Goal: Information Seeking & Learning: Compare options

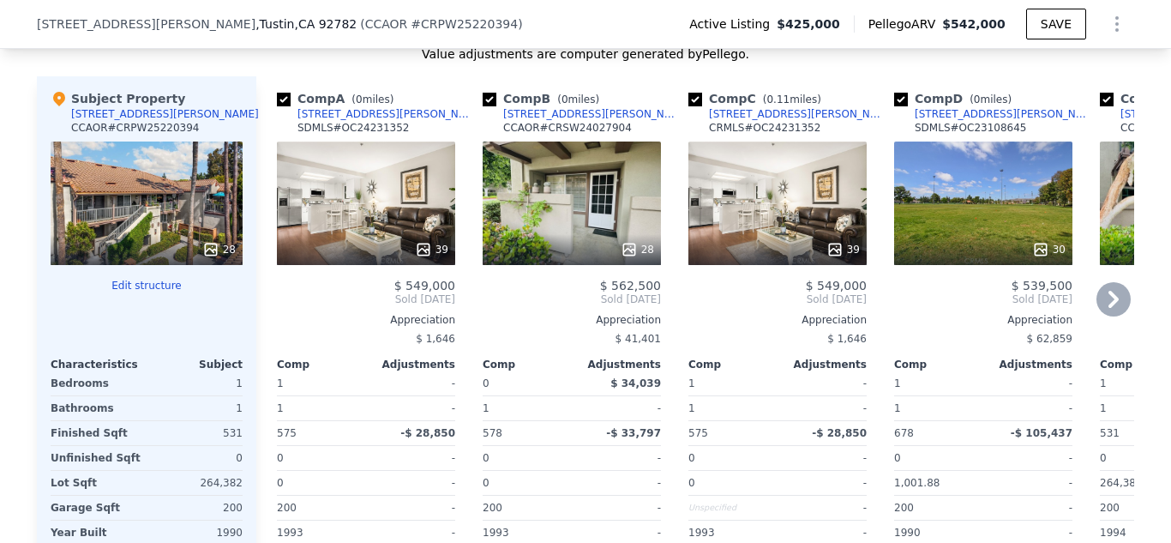
scroll to position [0, 7]
click at [363, 226] on div "39" at bounding box center [366, 202] width 178 height 123
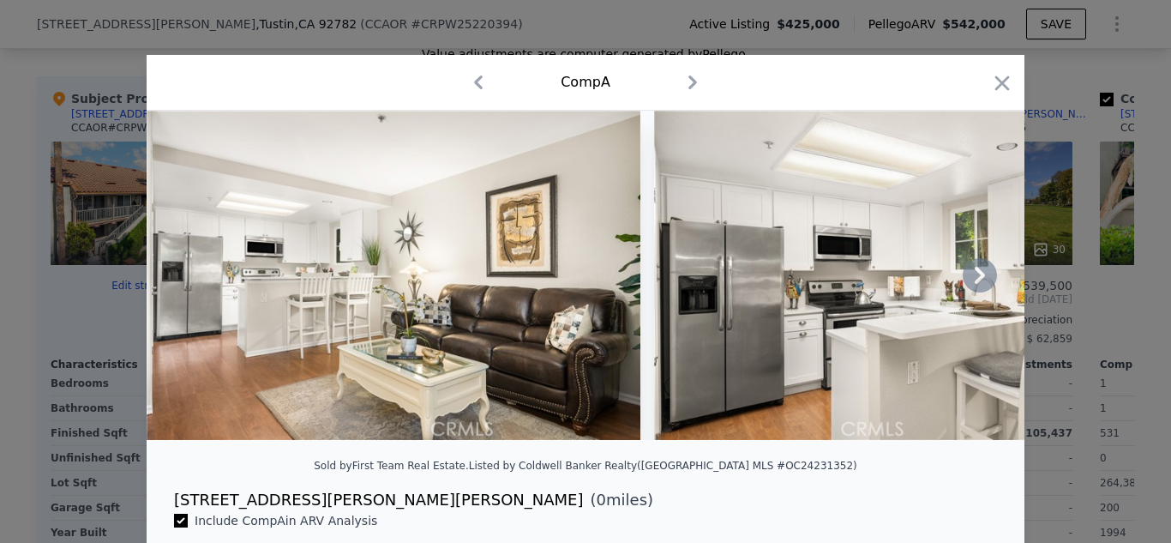
click at [977, 280] on icon at bounding box center [980, 275] width 10 height 17
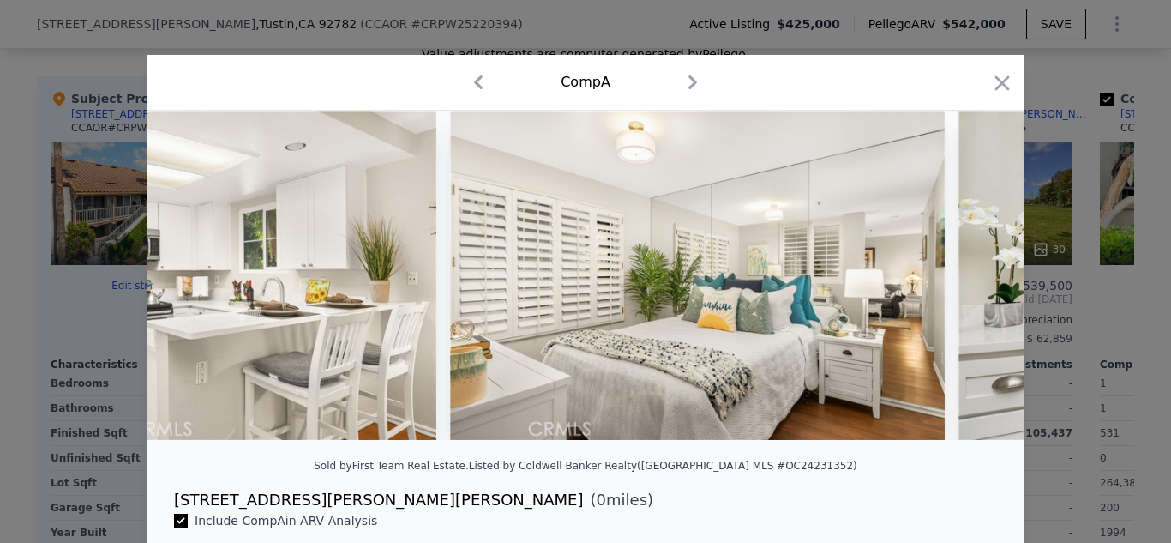
scroll to position [0, 823]
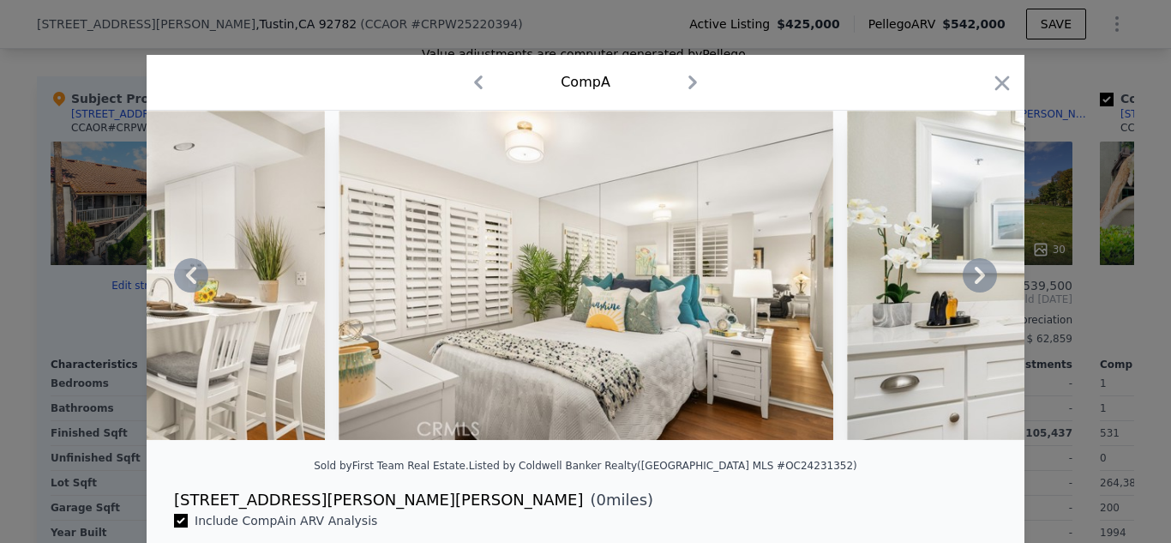
click at [643, 330] on img at bounding box center [586, 275] width 495 height 329
click at [977, 281] on icon at bounding box center [980, 275] width 10 height 17
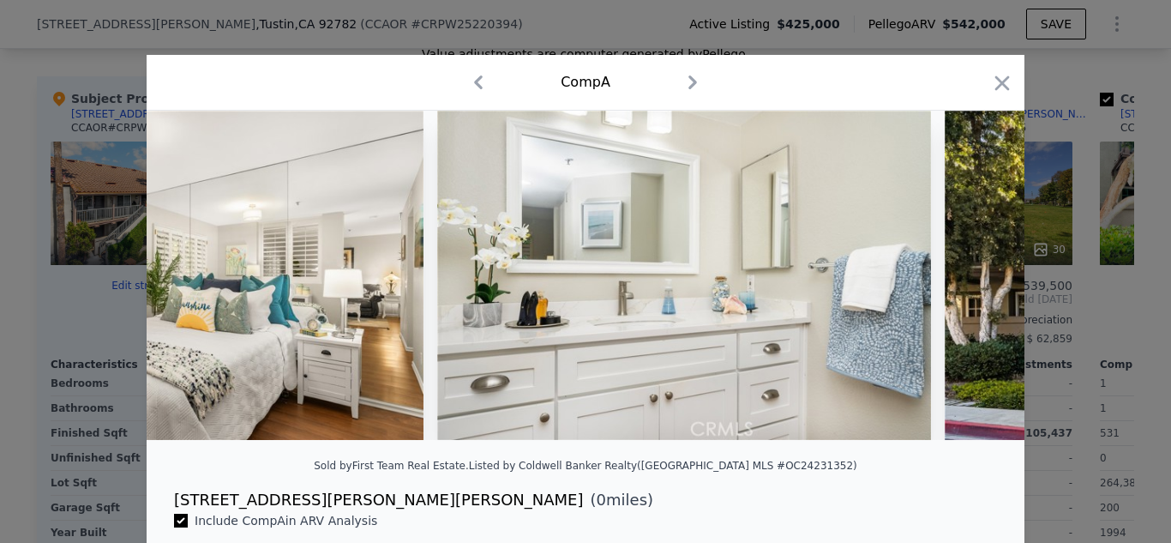
scroll to position [0, 1235]
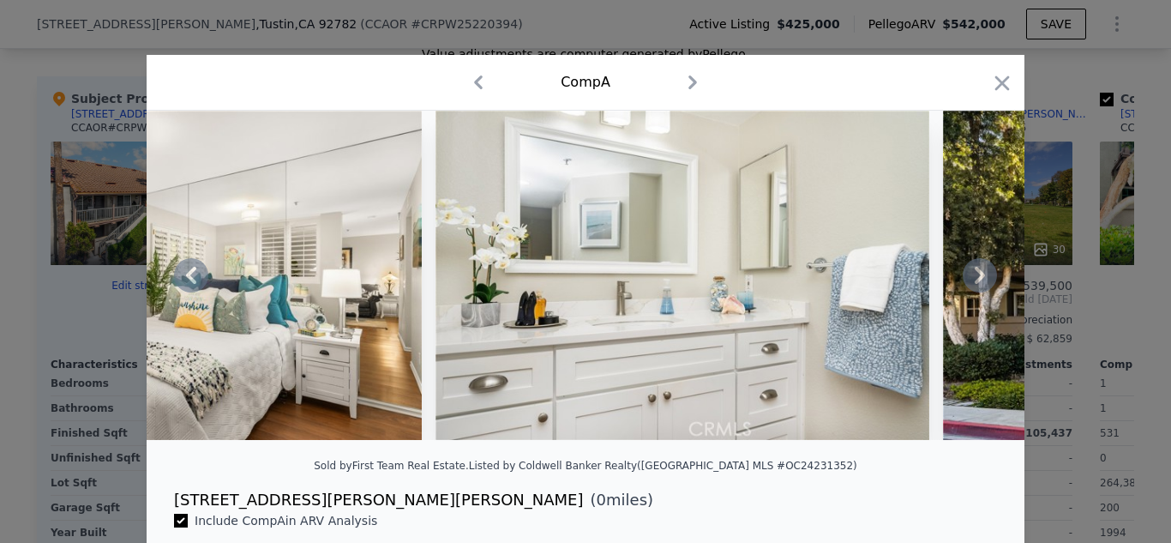
click at [976, 284] on icon at bounding box center [980, 275] width 34 height 34
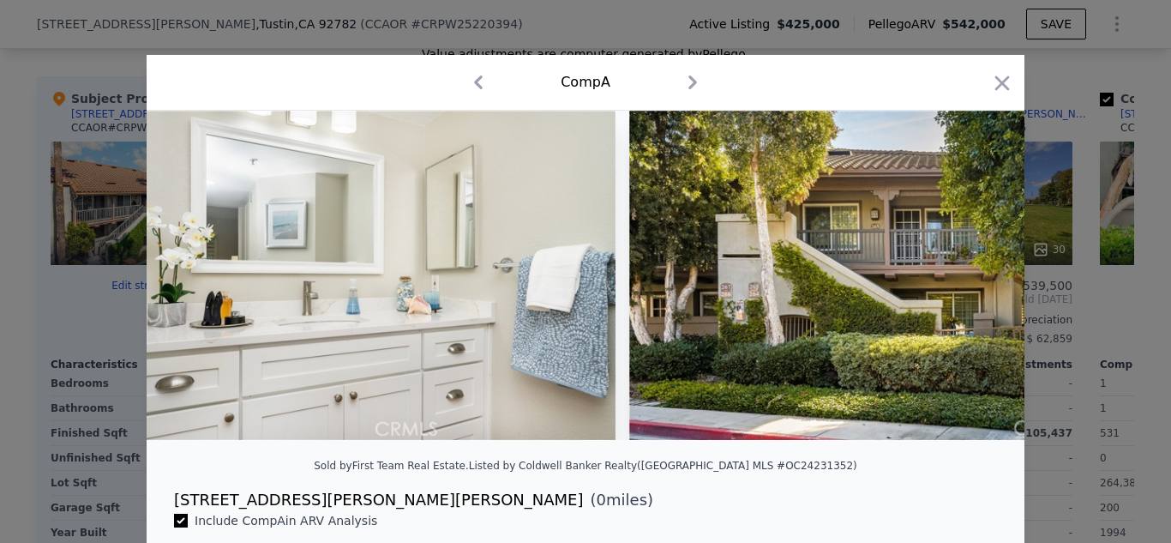
scroll to position [0, 1646]
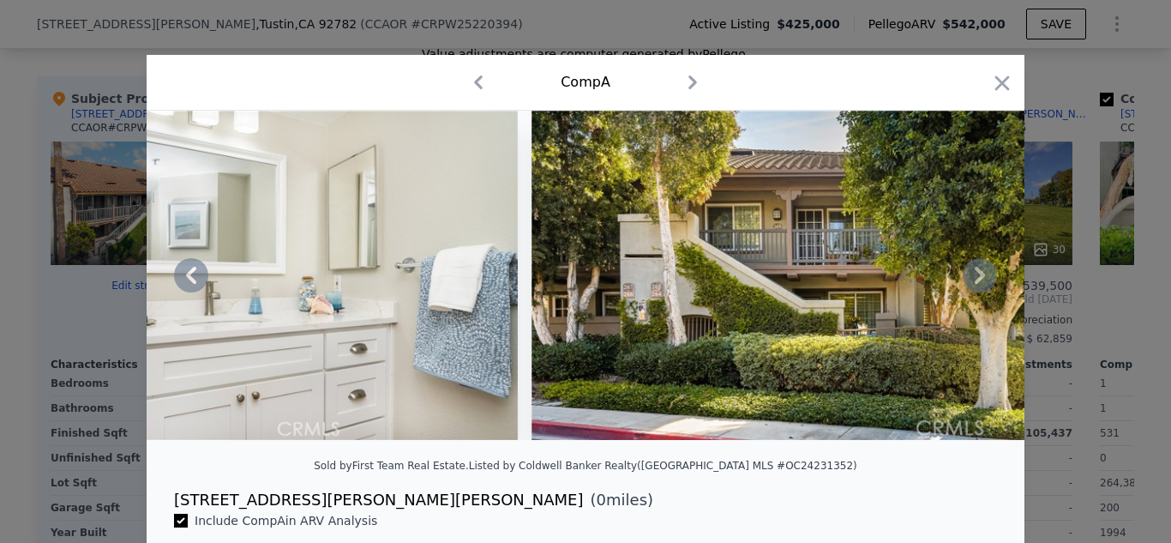
click at [976, 286] on icon at bounding box center [980, 275] width 34 height 34
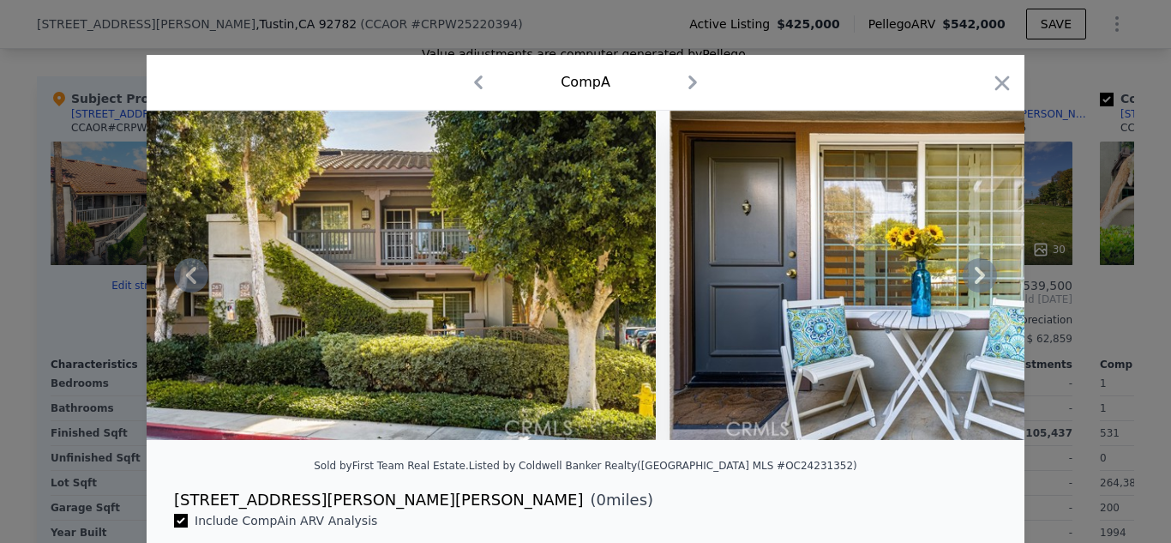
click at [976, 287] on icon at bounding box center [980, 275] width 34 height 34
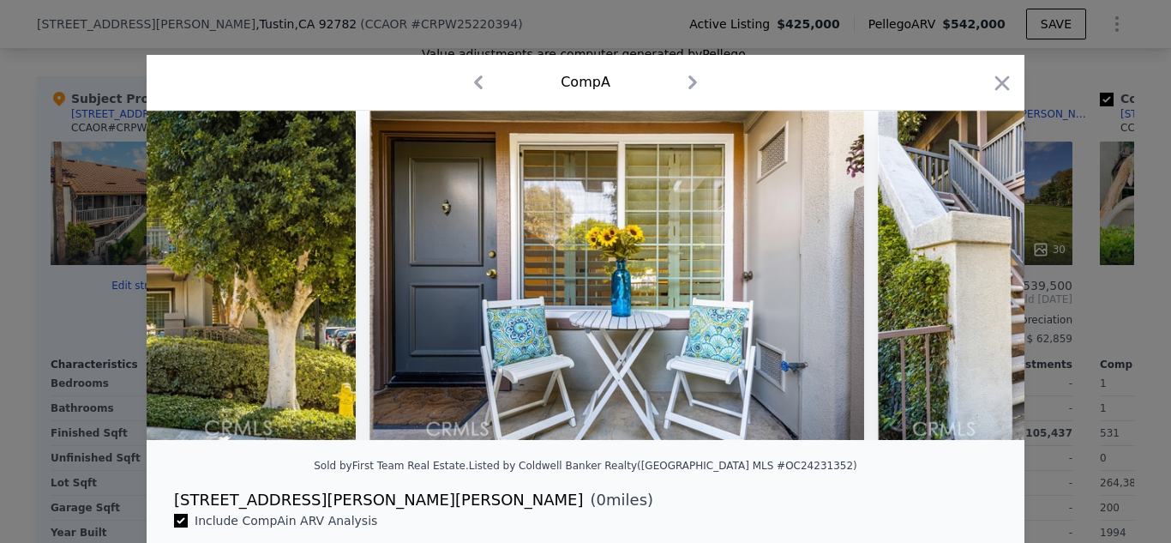
scroll to position [0, 2469]
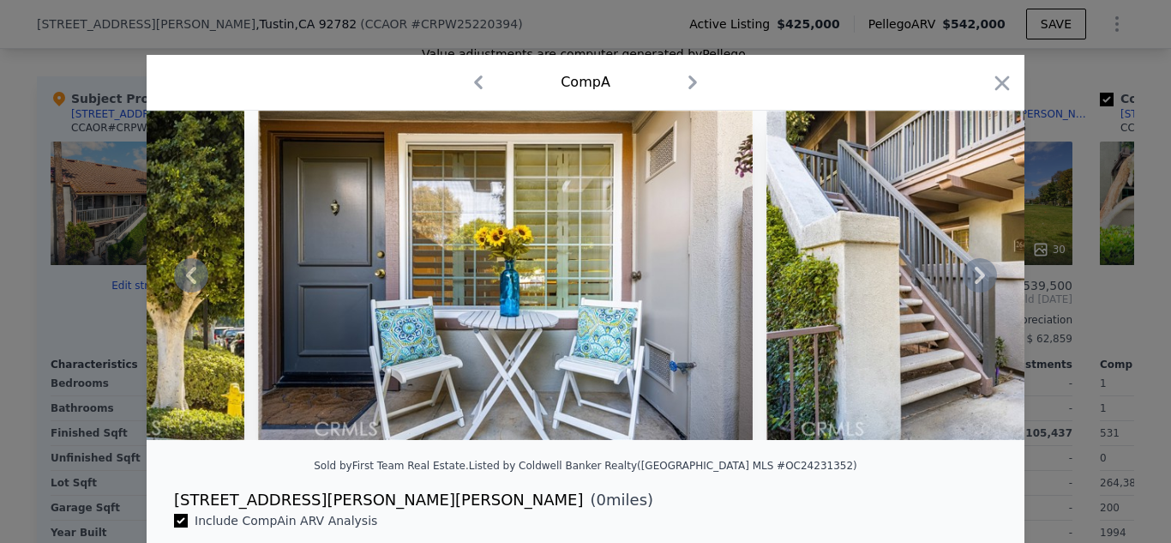
click at [976, 287] on icon at bounding box center [980, 275] width 34 height 34
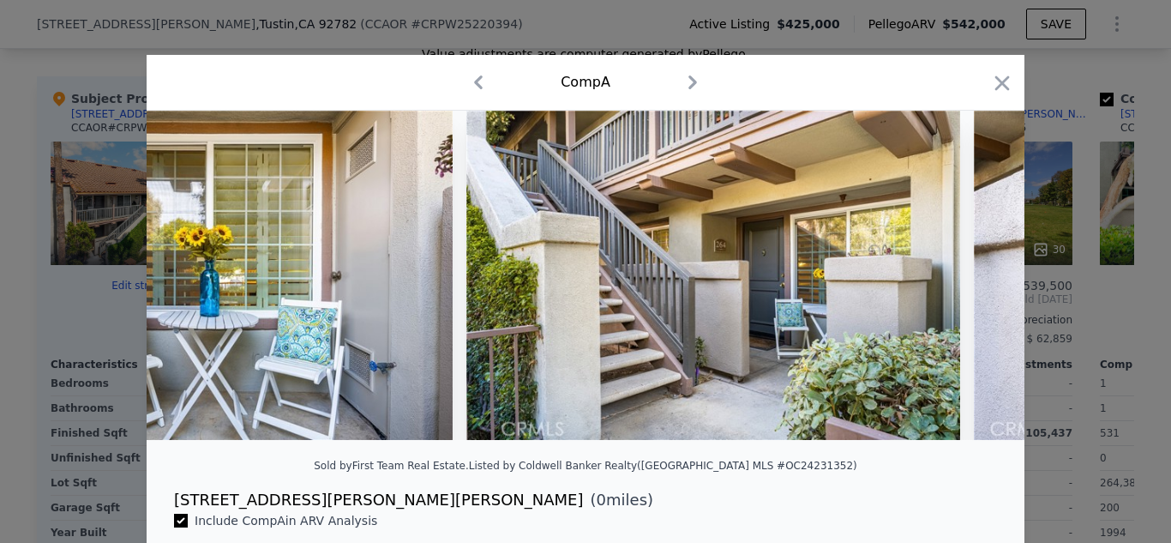
scroll to position [0, 2881]
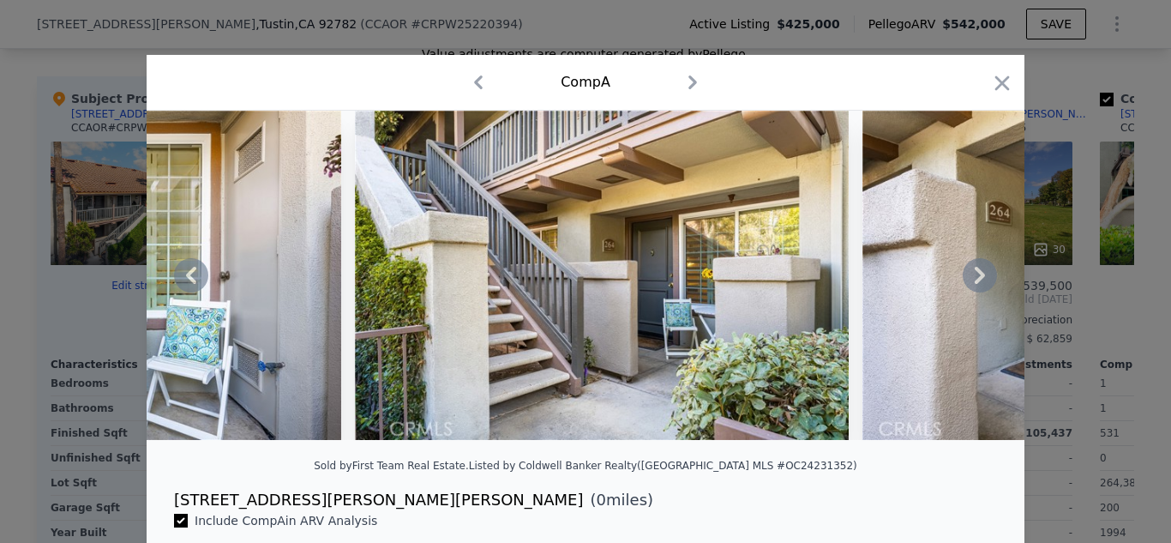
click at [976, 287] on icon at bounding box center [980, 275] width 34 height 34
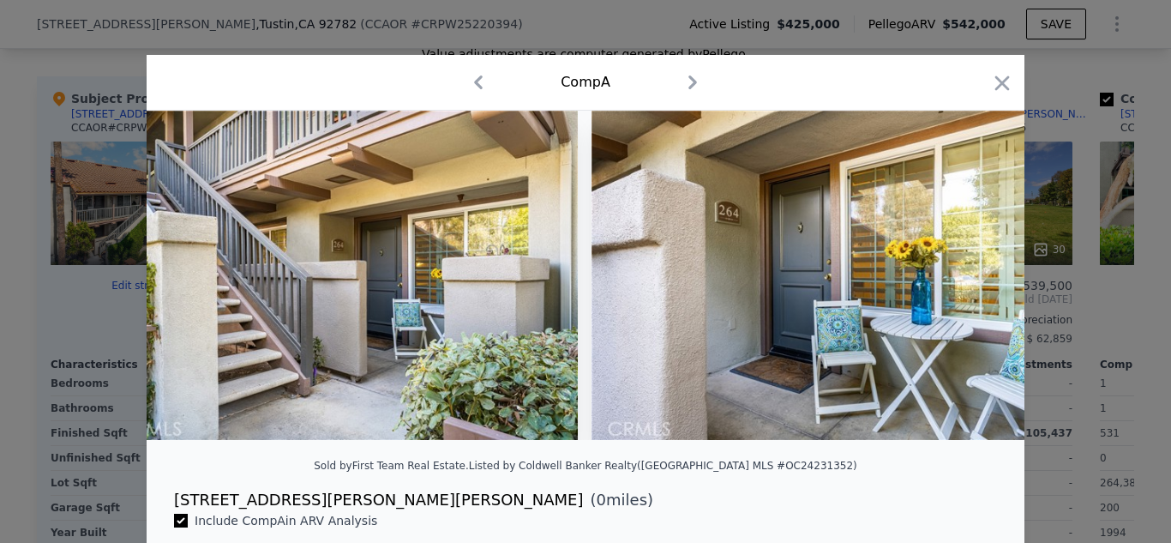
scroll to position [0, 3292]
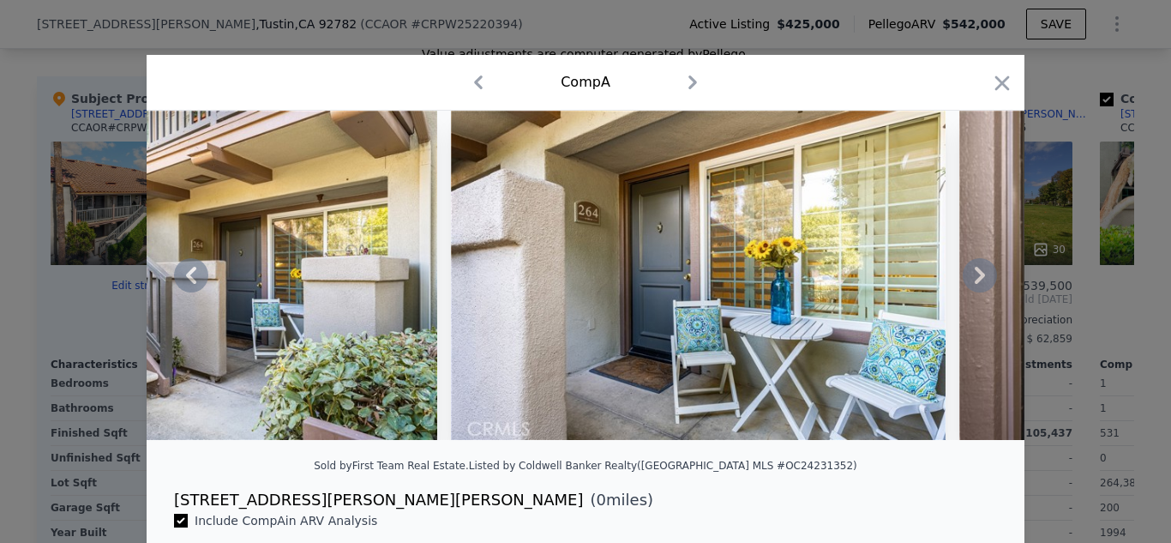
click at [976, 287] on icon at bounding box center [980, 275] width 34 height 34
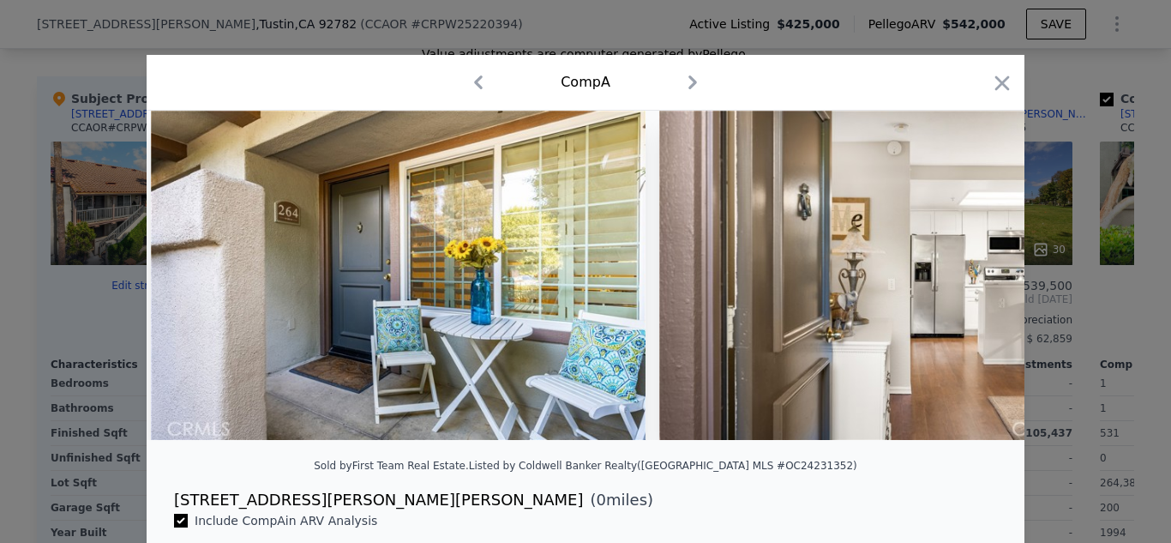
scroll to position [0, 3704]
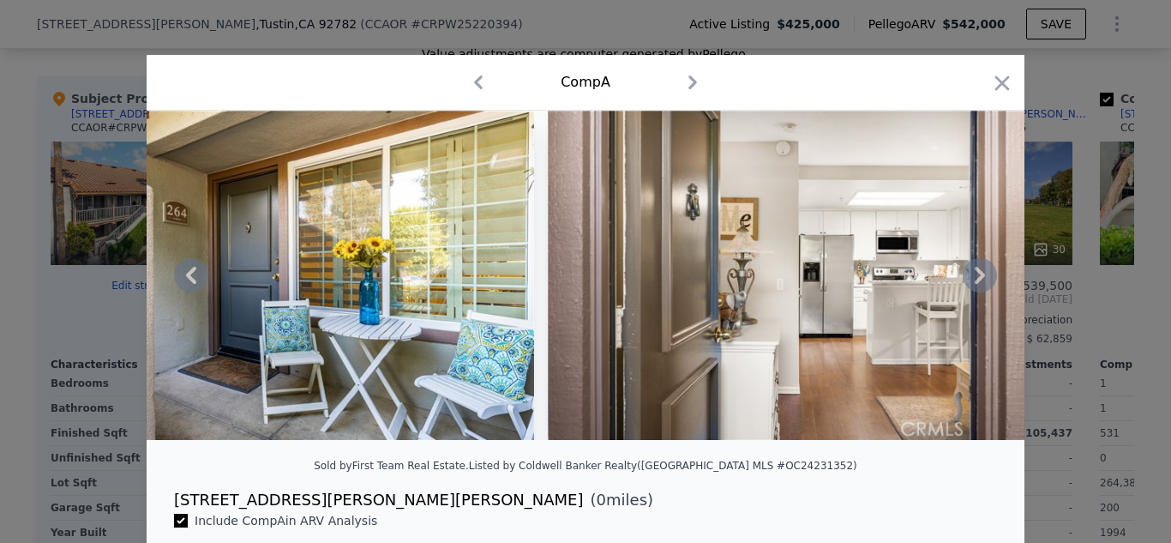
click at [976, 288] on icon at bounding box center [980, 275] width 34 height 34
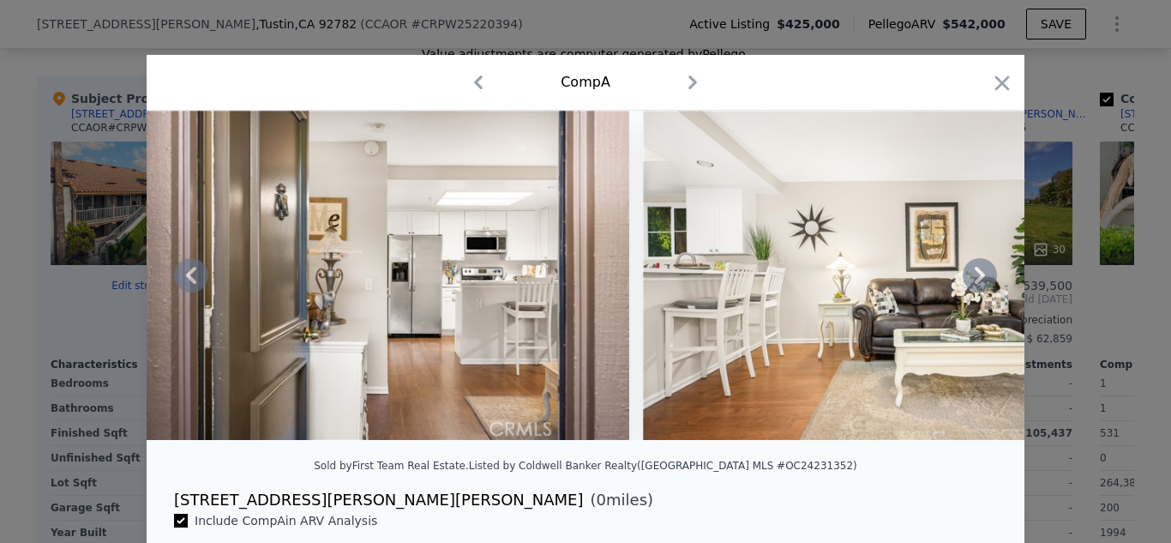
click at [976, 288] on icon at bounding box center [980, 275] width 34 height 34
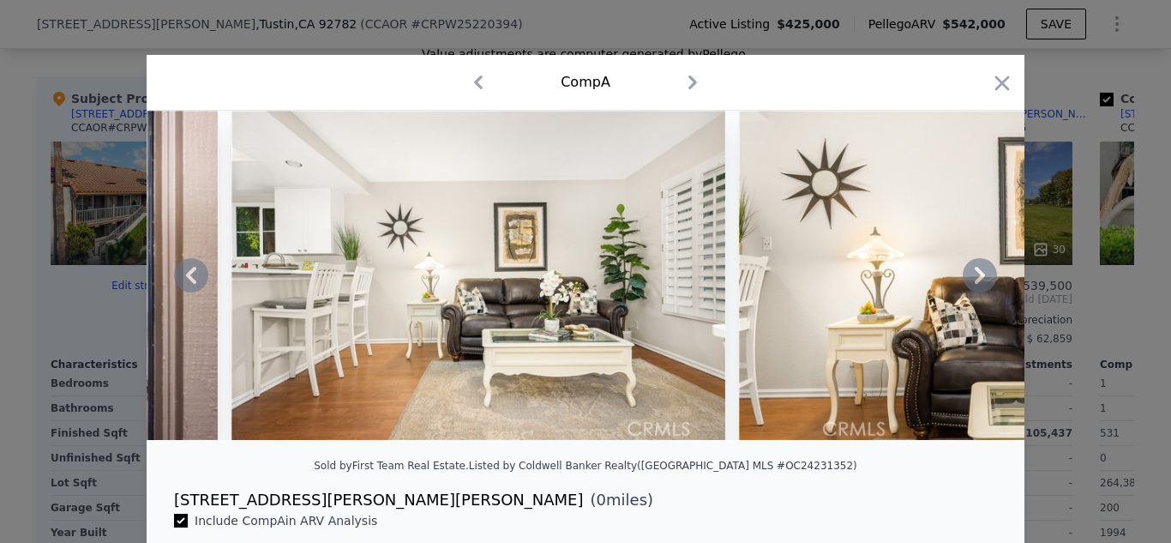
click at [976, 288] on icon at bounding box center [980, 275] width 34 height 34
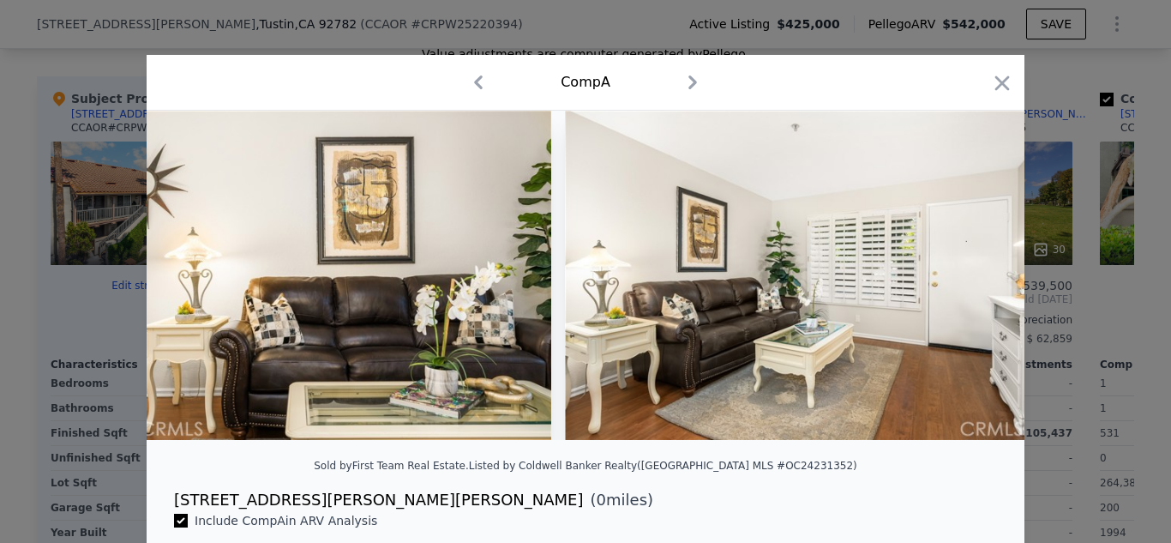
scroll to position [0, 5350]
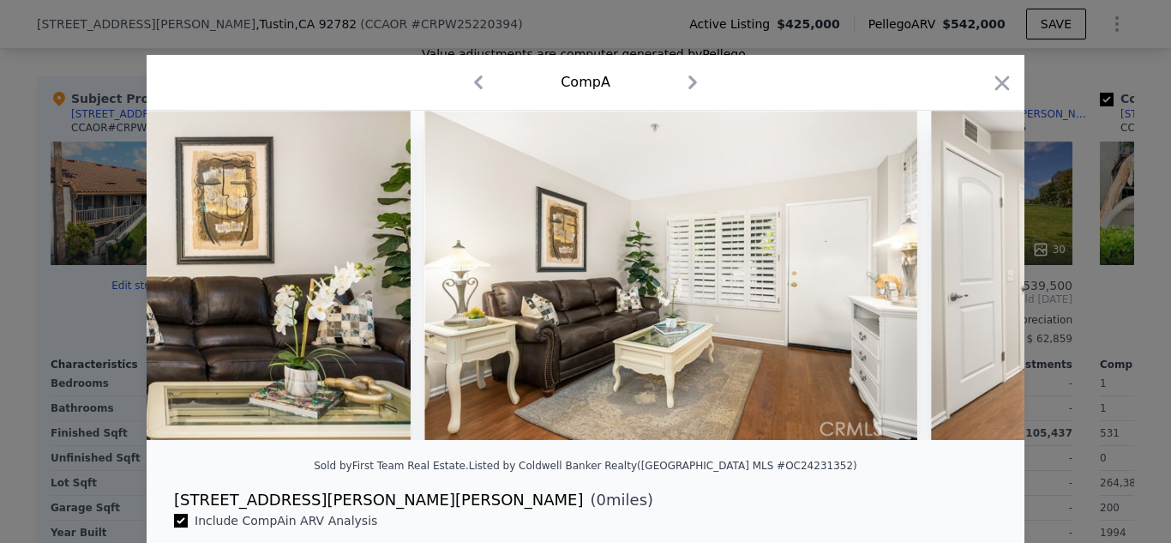
click at [976, 288] on img at bounding box center [1178, 275] width 495 height 329
click at [976, 288] on icon at bounding box center [980, 275] width 34 height 34
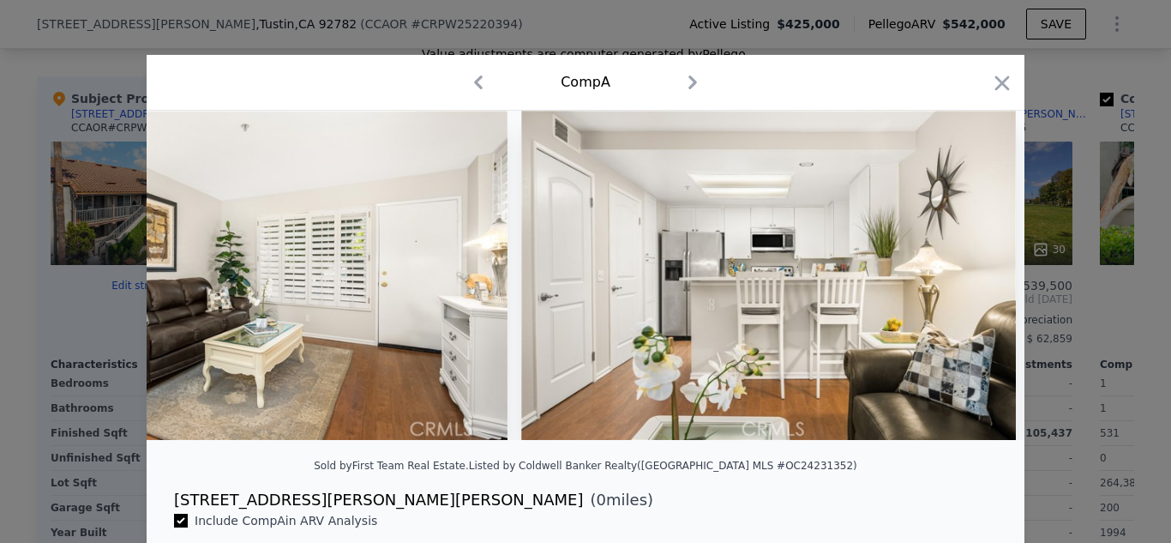
scroll to position [0, 5762]
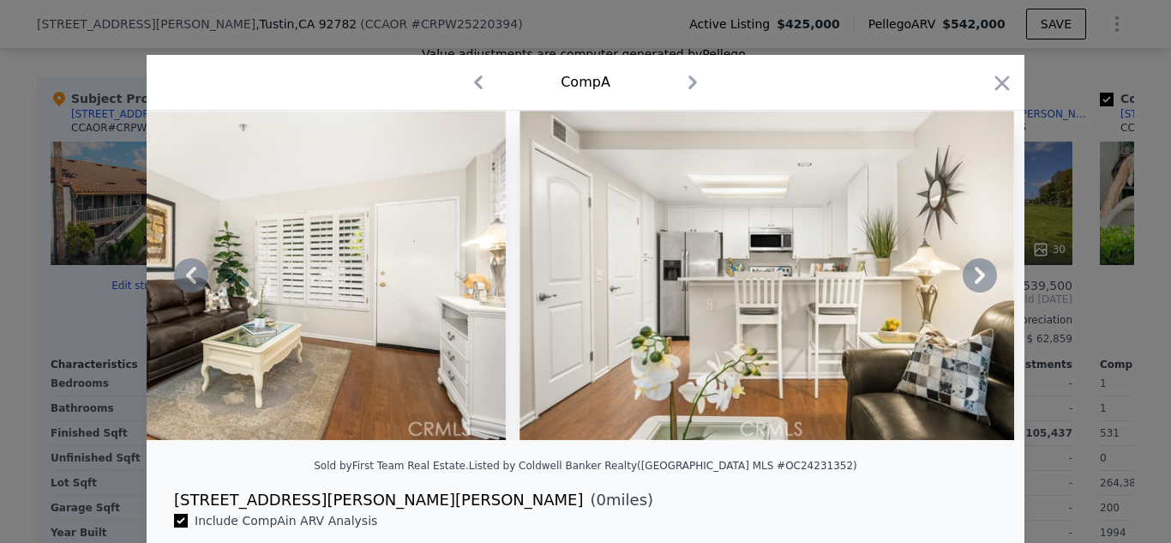
click at [983, 276] on icon at bounding box center [980, 275] width 10 height 17
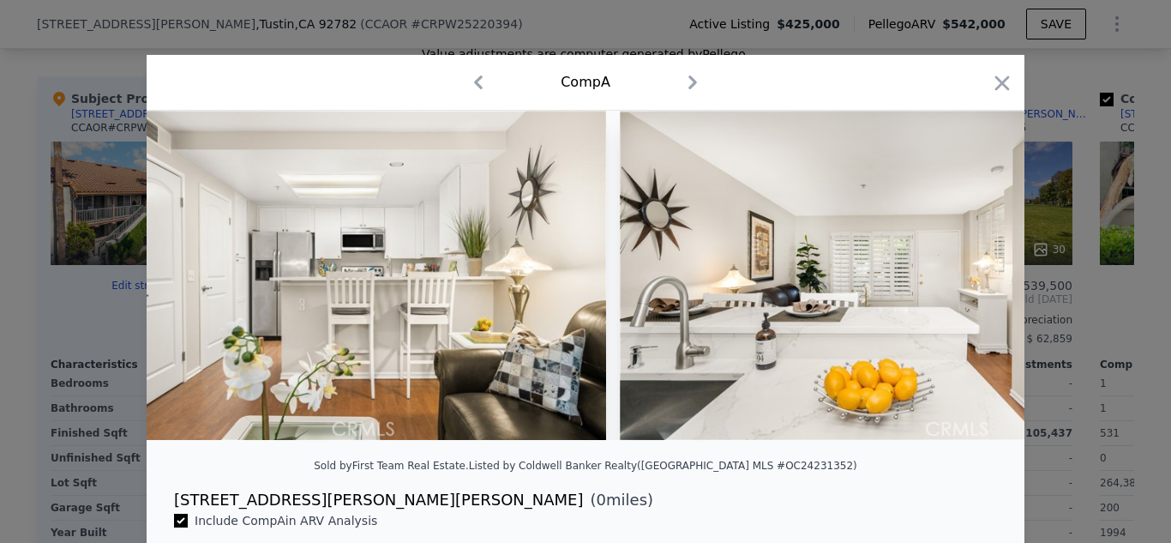
scroll to position [0, 6173]
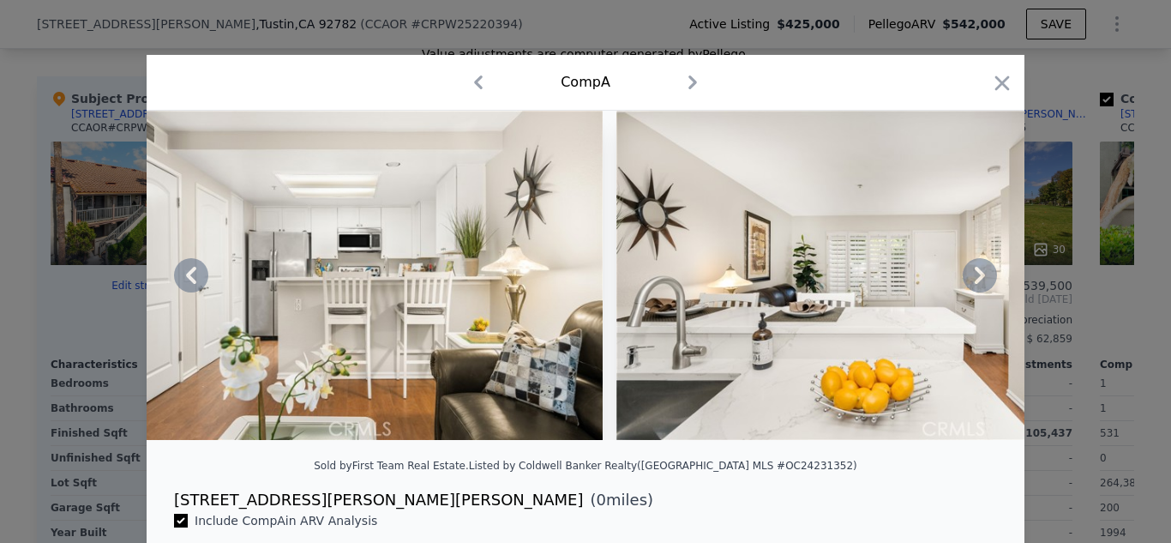
click at [983, 280] on icon at bounding box center [980, 275] width 34 height 34
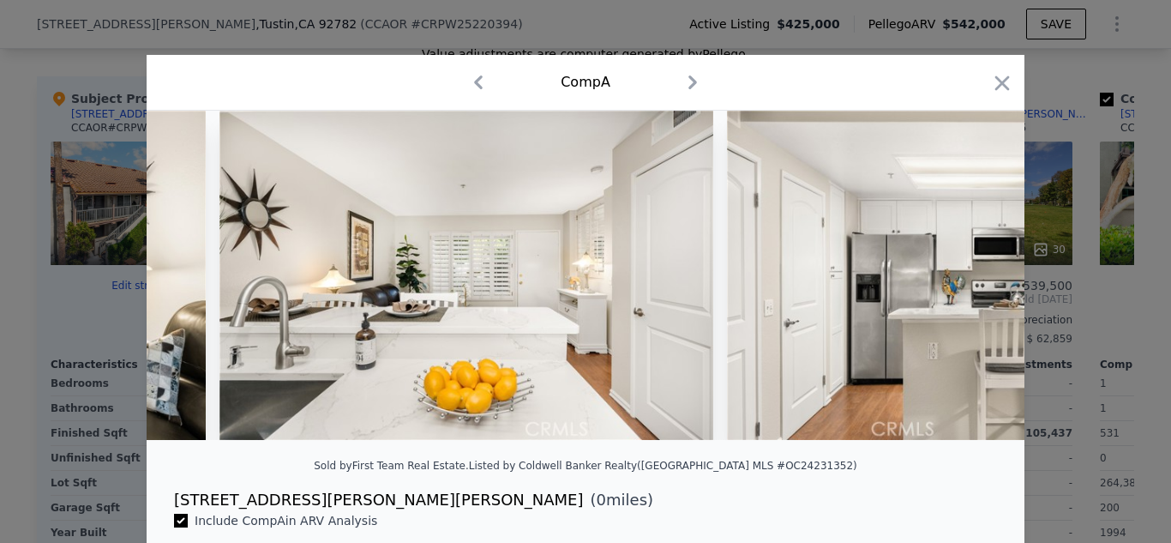
scroll to position [0, 6585]
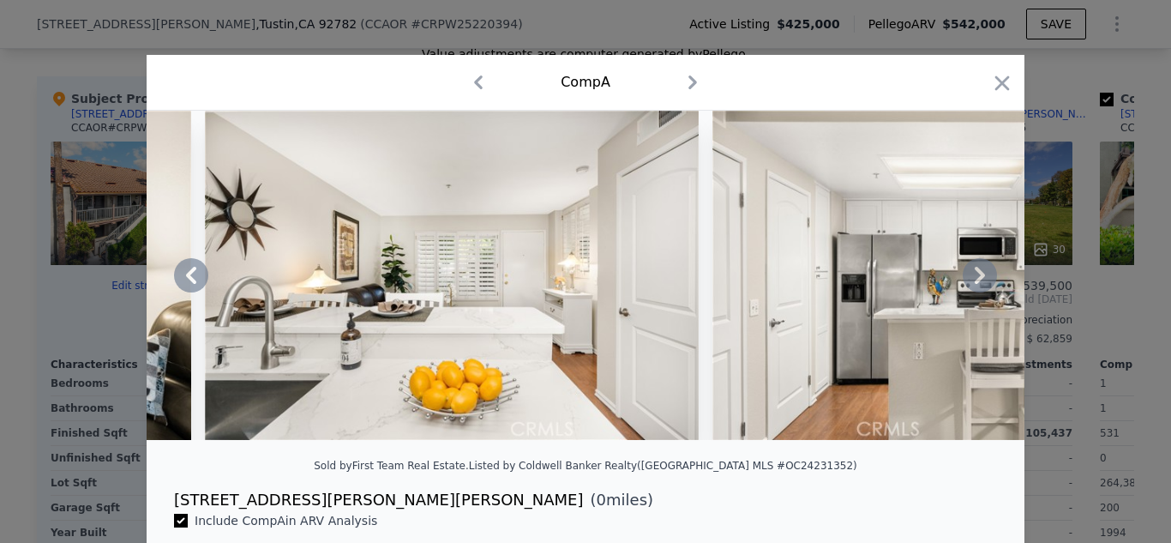
click at [985, 271] on icon at bounding box center [980, 275] width 34 height 34
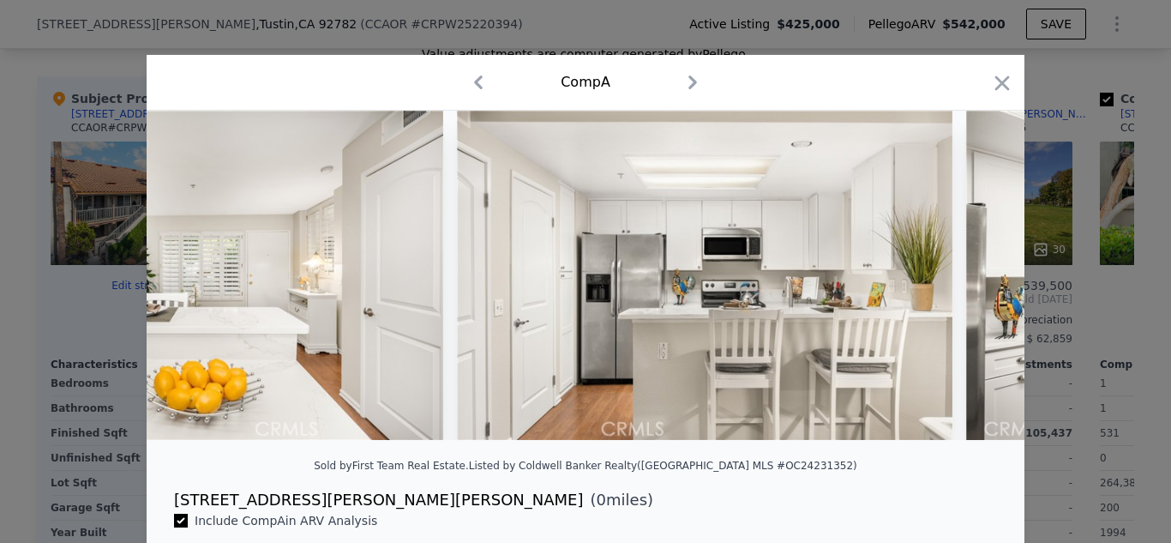
scroll to position [0, 6997]
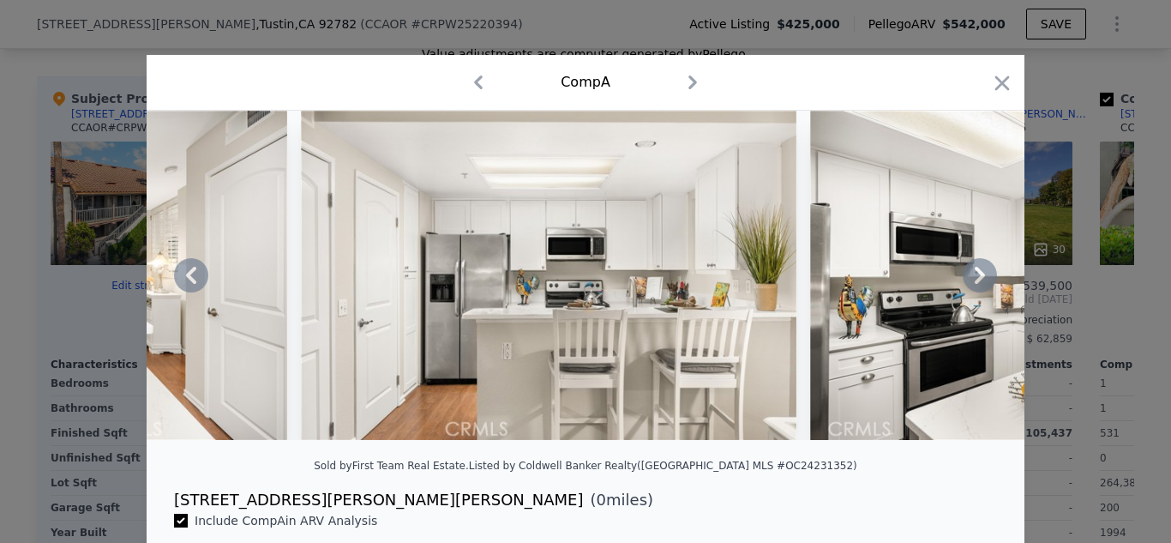
click at [984, 277] on icon at bounding box center [980, 275] width 34 height 34
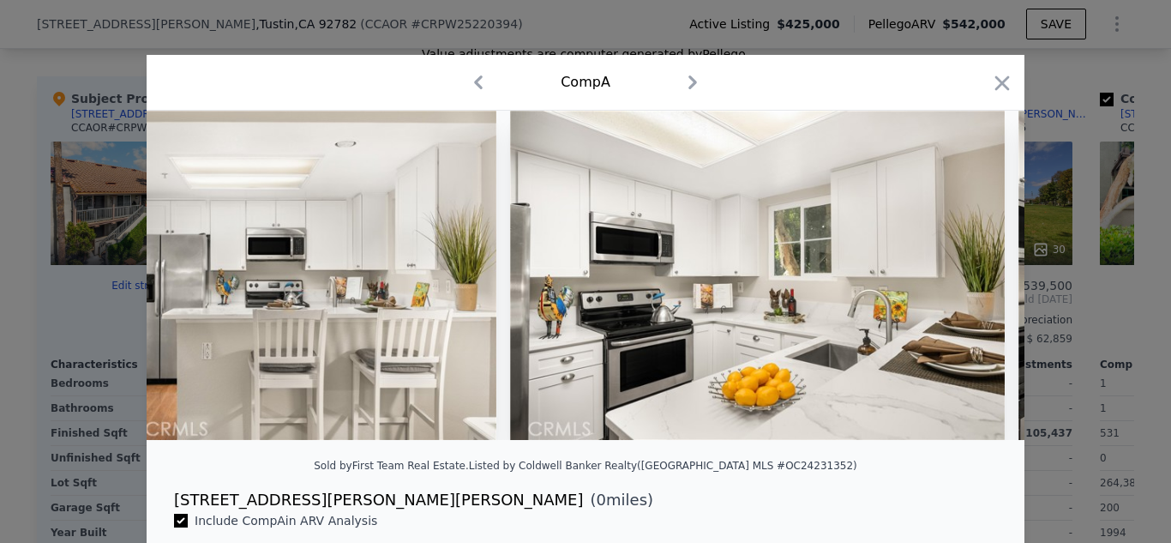
scroll to position [0, 7408]
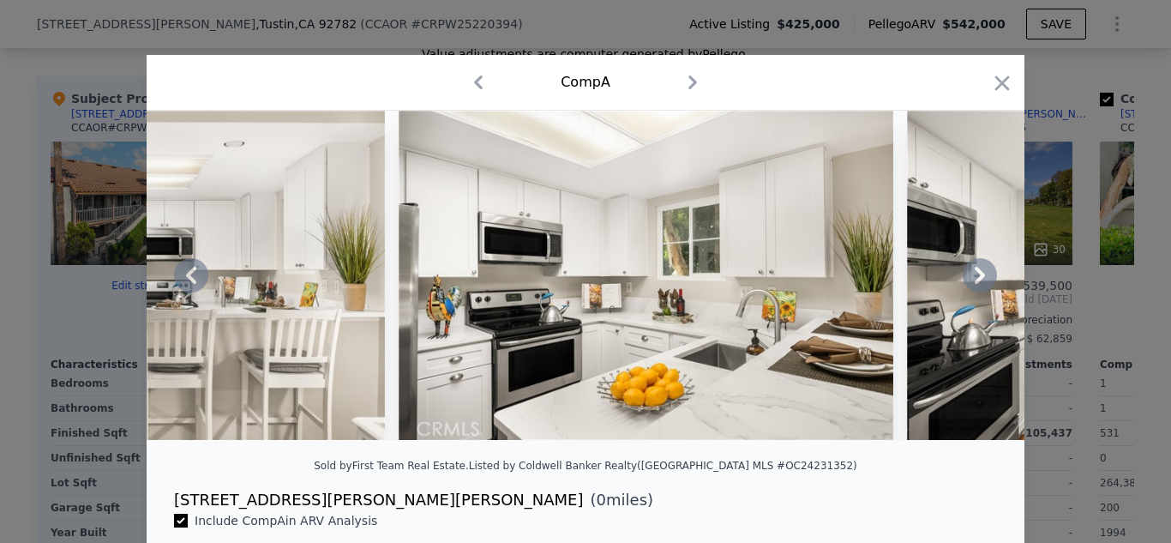
click at [984, 280] on icon at bounding box center [980, 275] width 34 height 34
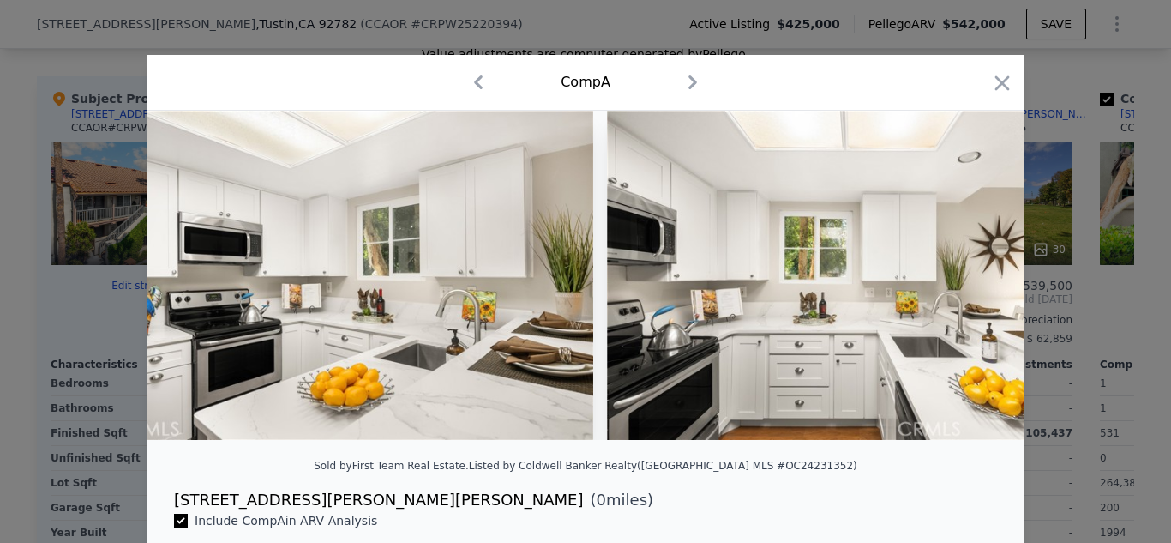
scroll to position [0, 7820]
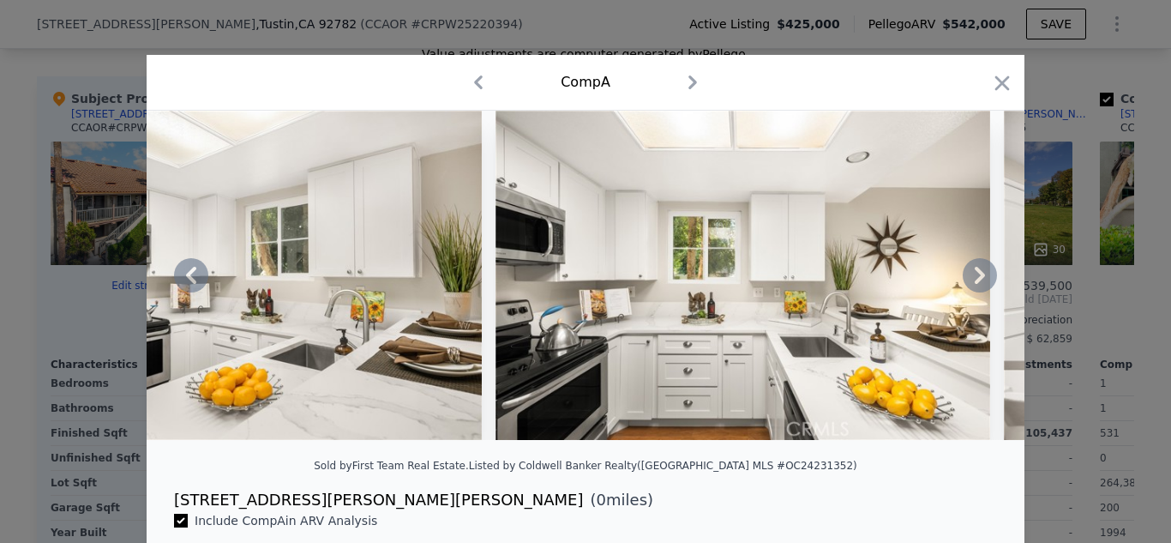
click at [977, 281] on icon at bounding box center [980, 275] width 10 height 17
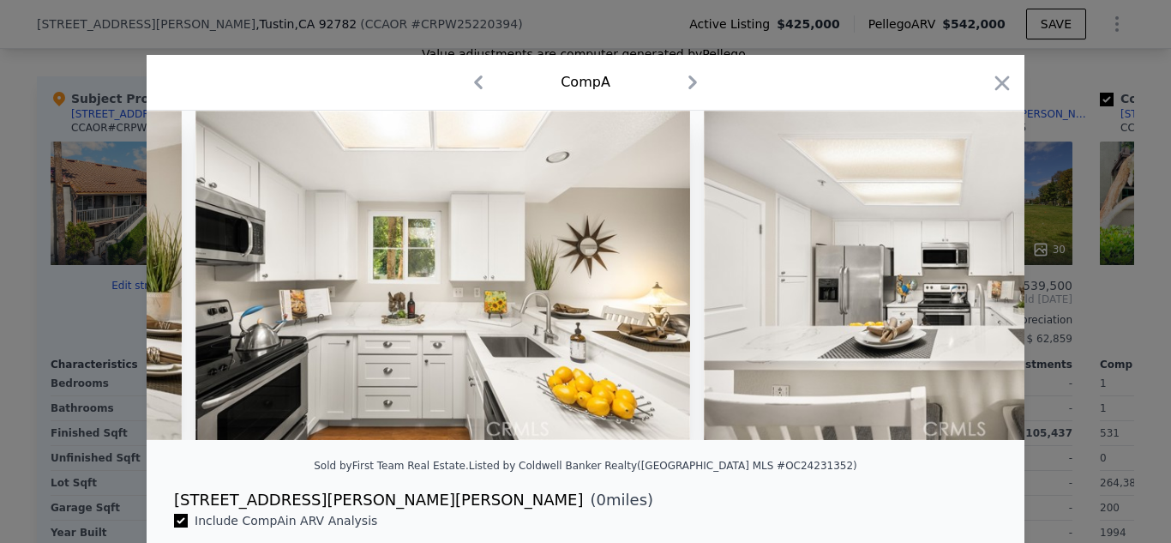
scroll to position [0, 8231]
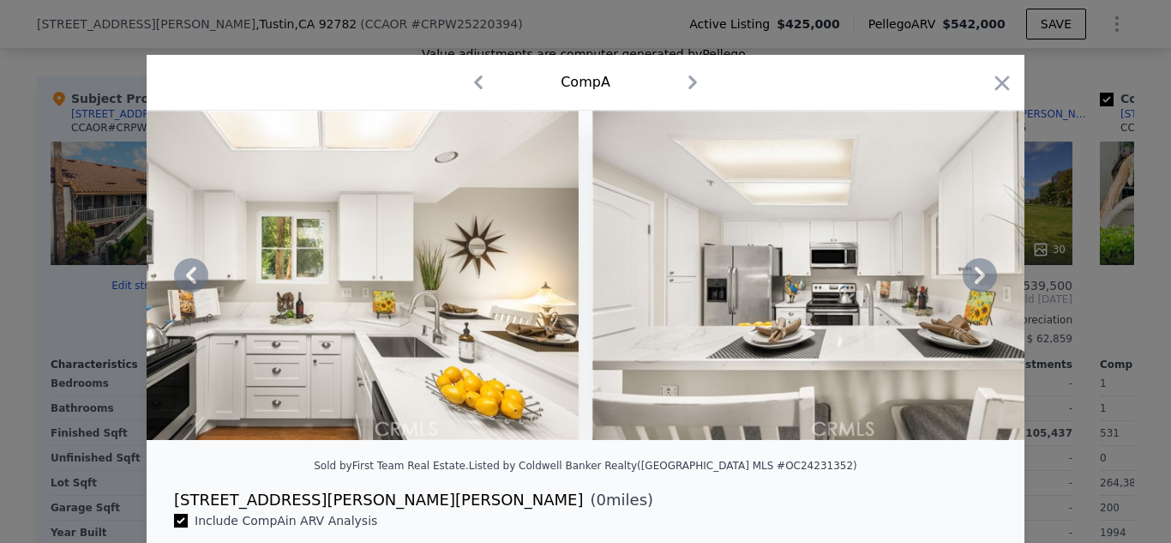
click at [977, 284] on icon at bounding box center [980, 275] width 34 height 34
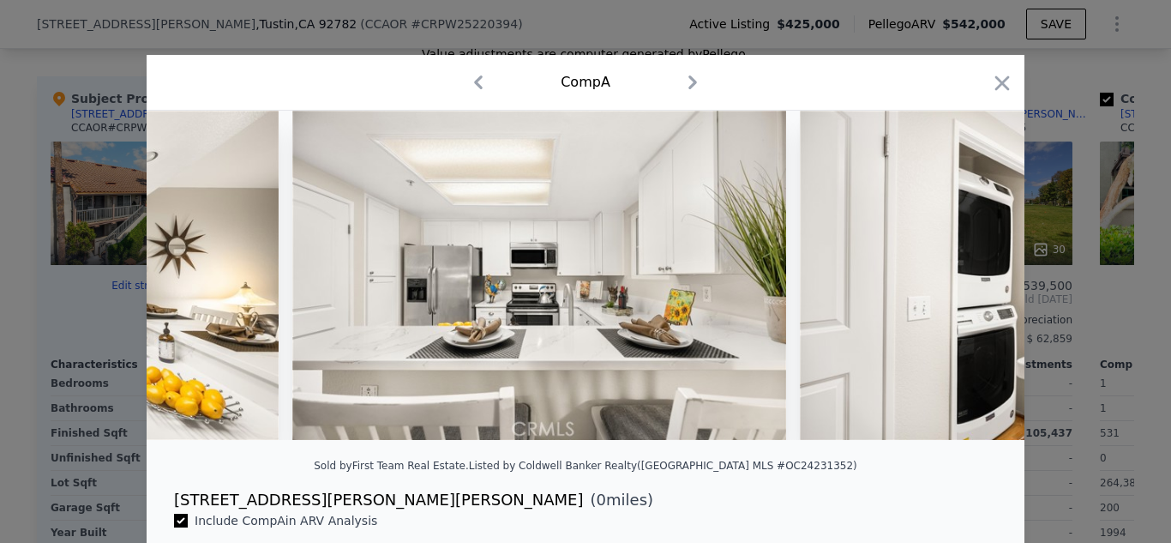
scroll to position [0, 8643]
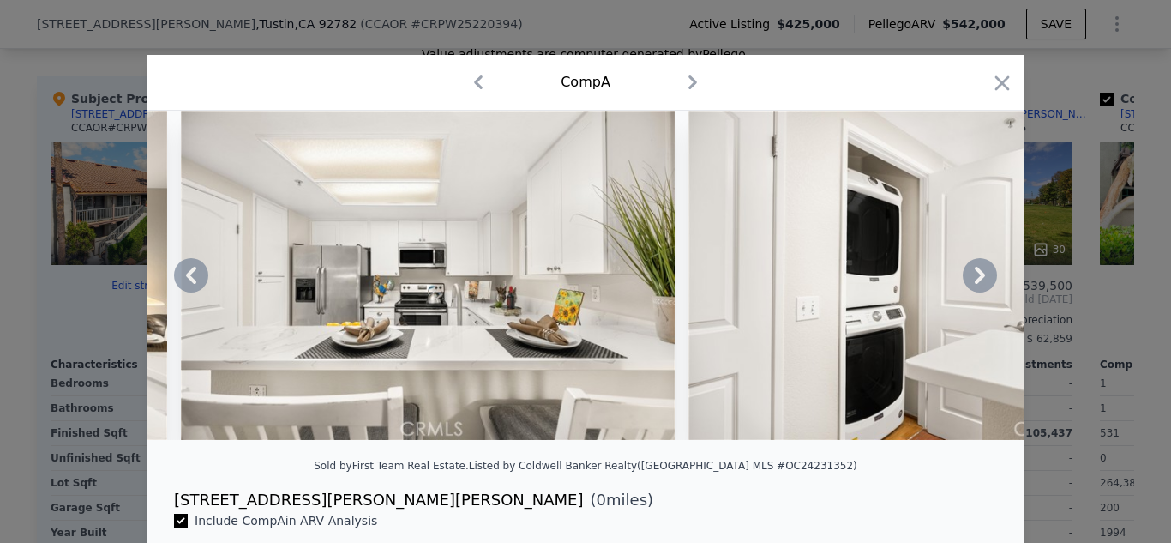
click at [983, 277] on icon at bounding box center [980, 275] width 10 height 17
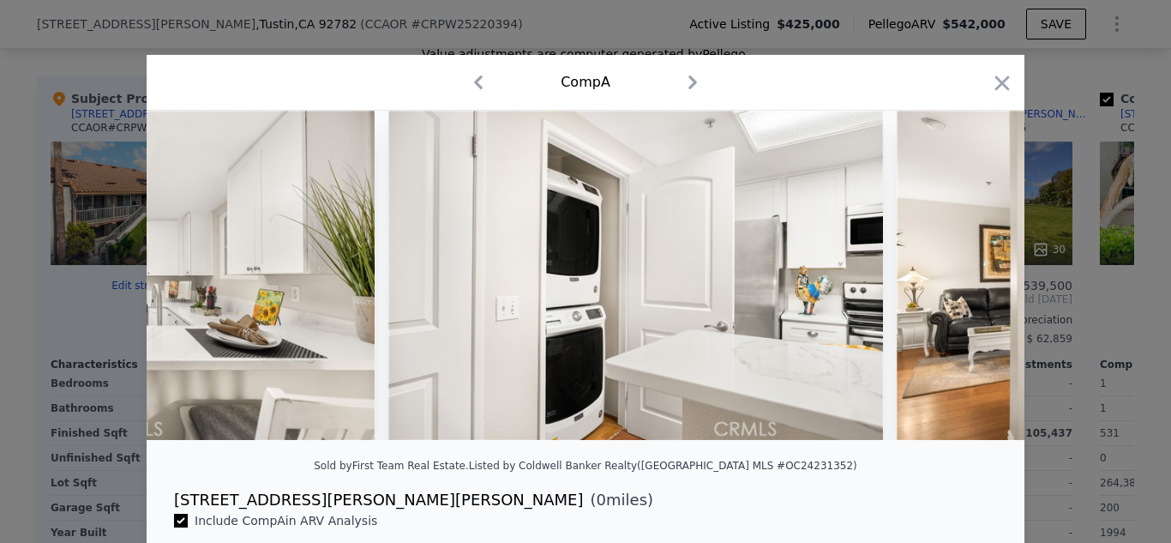
scroll to position [0, 9054]
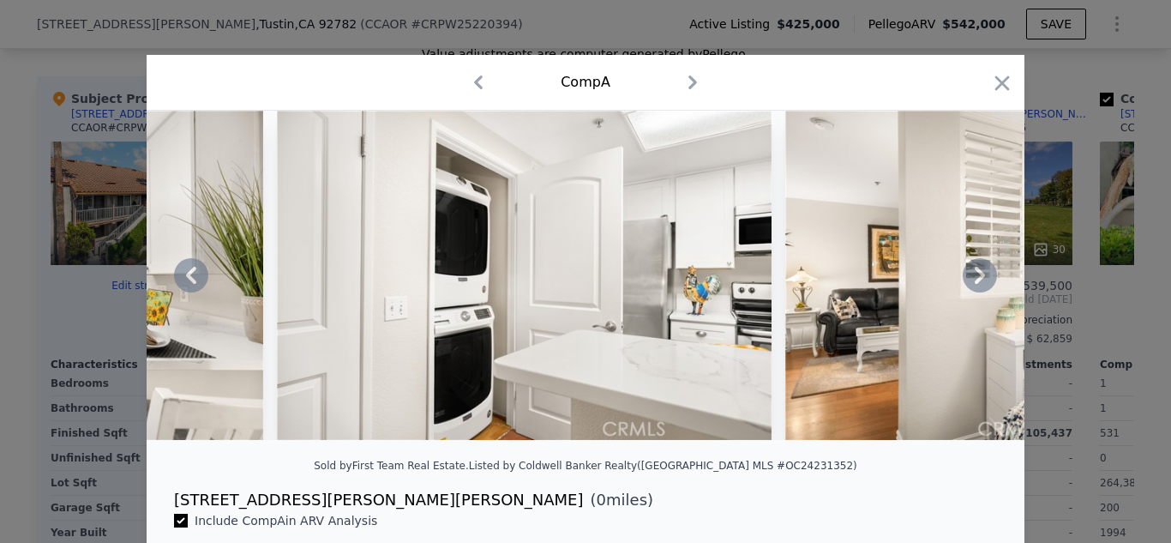
click at [979, 281] on icon at bounding box center [980, 275] width 34 height 34
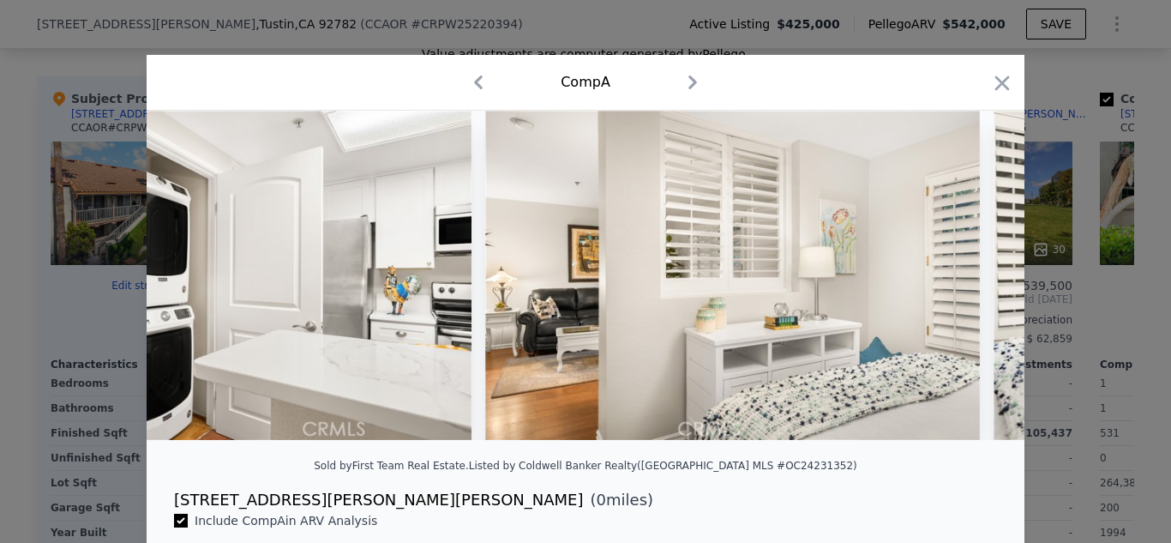
scroll to position [0, 9466]
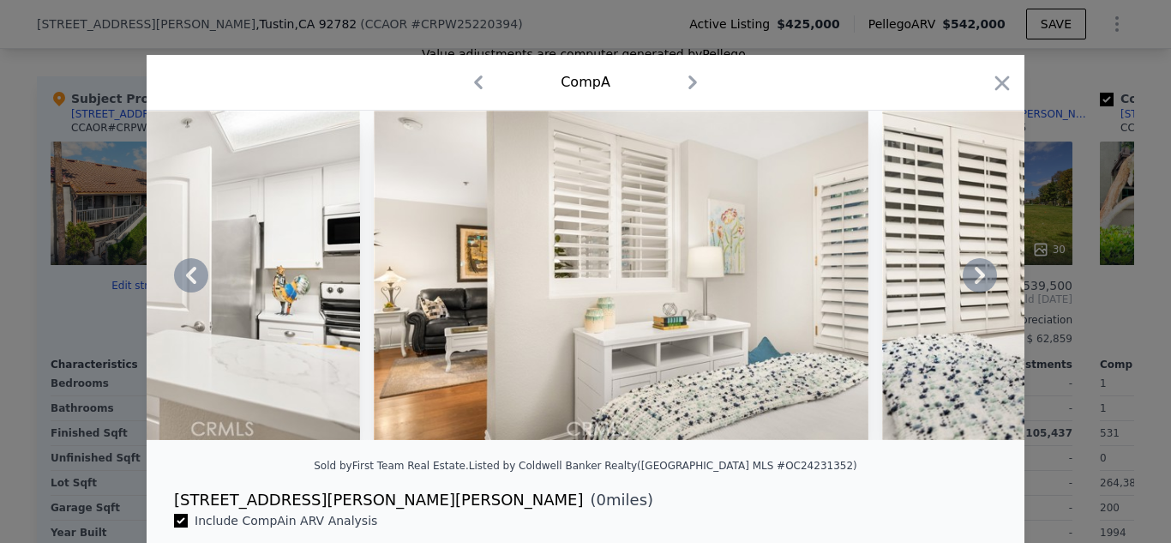
click at [983, 279] on icon at bounding box center [980, 275] width 34 height 34
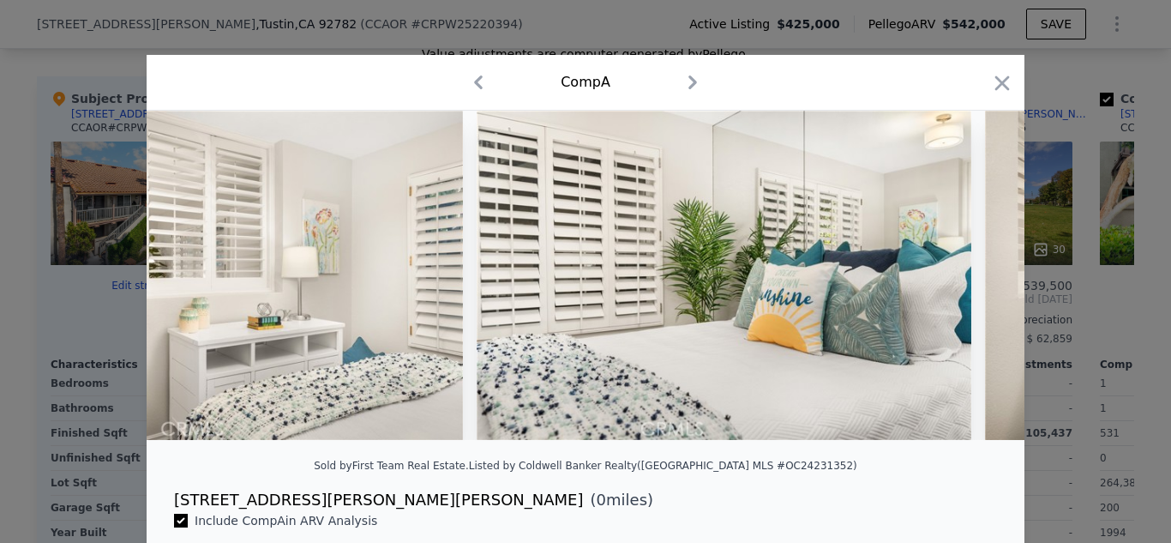
scroll to position [0, 9877]
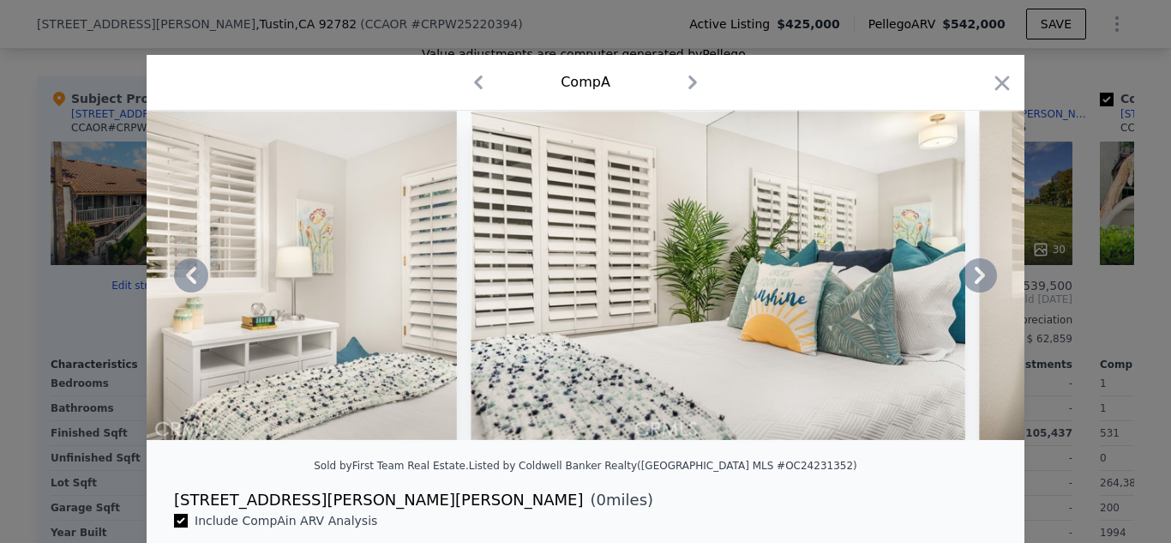
click at [987, 284] on icon at bounding box center [980, 275] width 34 height 34
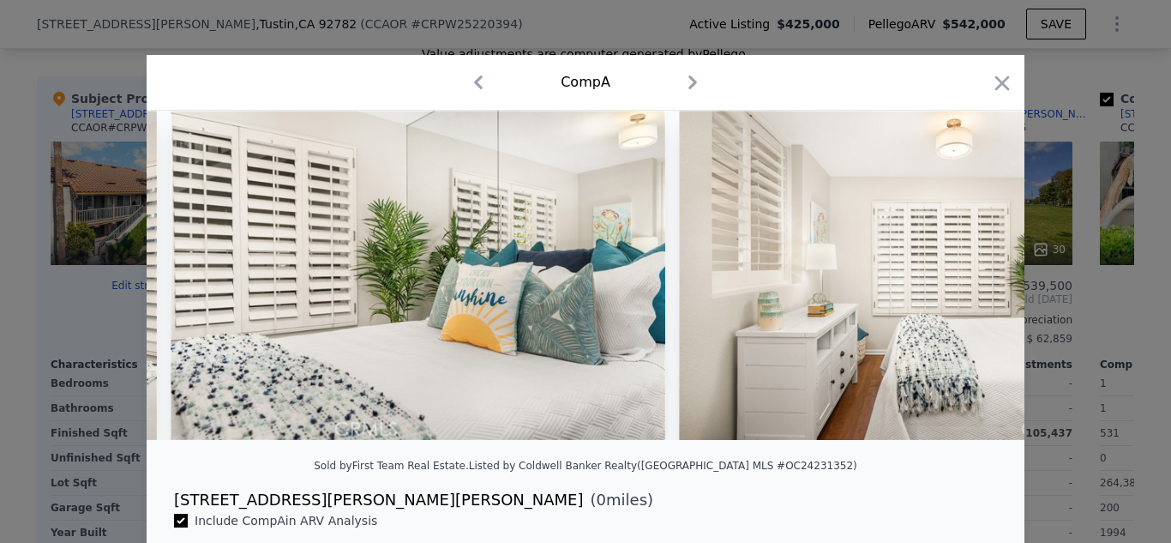
scroll to position [0, 10289]
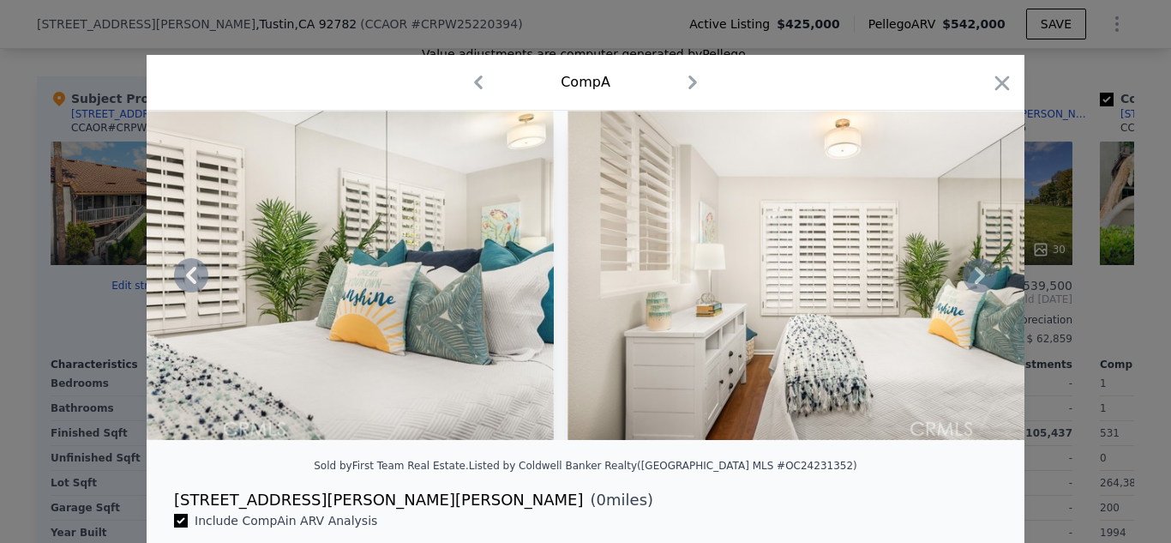
click at [979, 274] on icon at bounding box center [980, 275] width 34 height 34
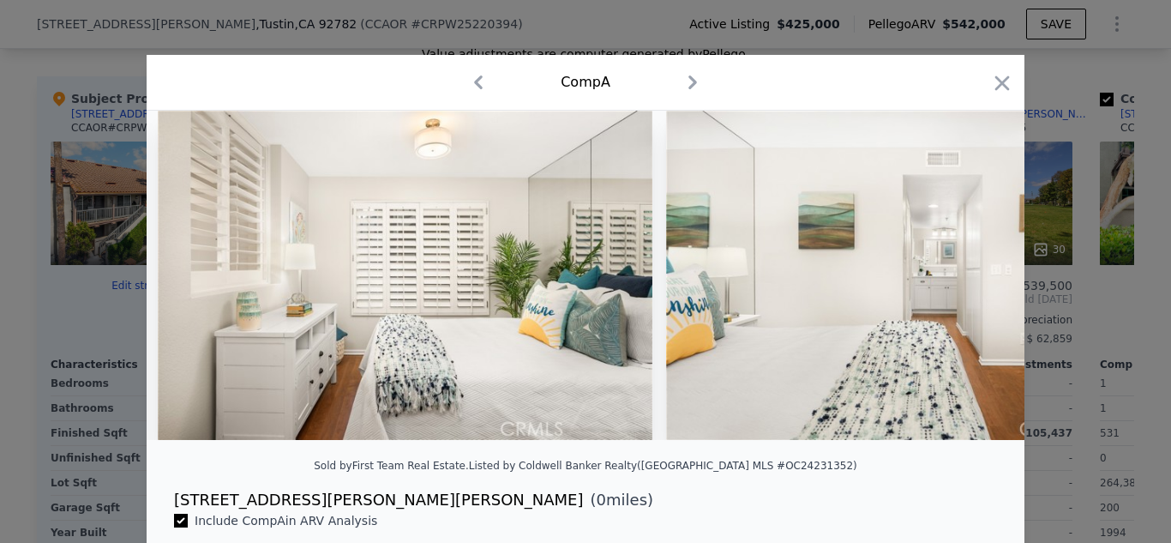
scroll to position [0, 10701]
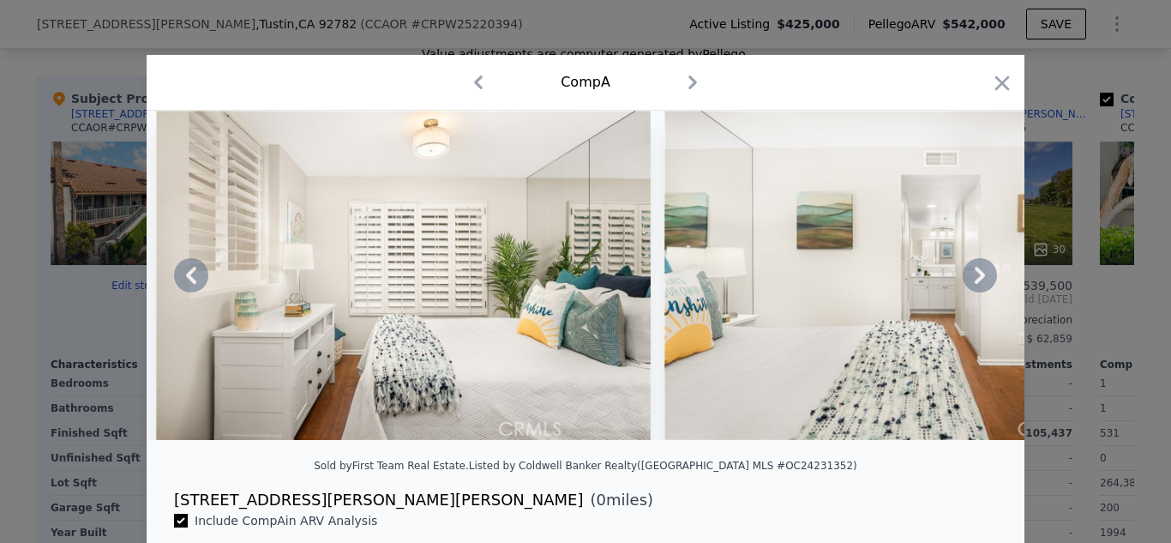
click at [981, 276] on icon at bounding box center [980, 275] width 10 height 17
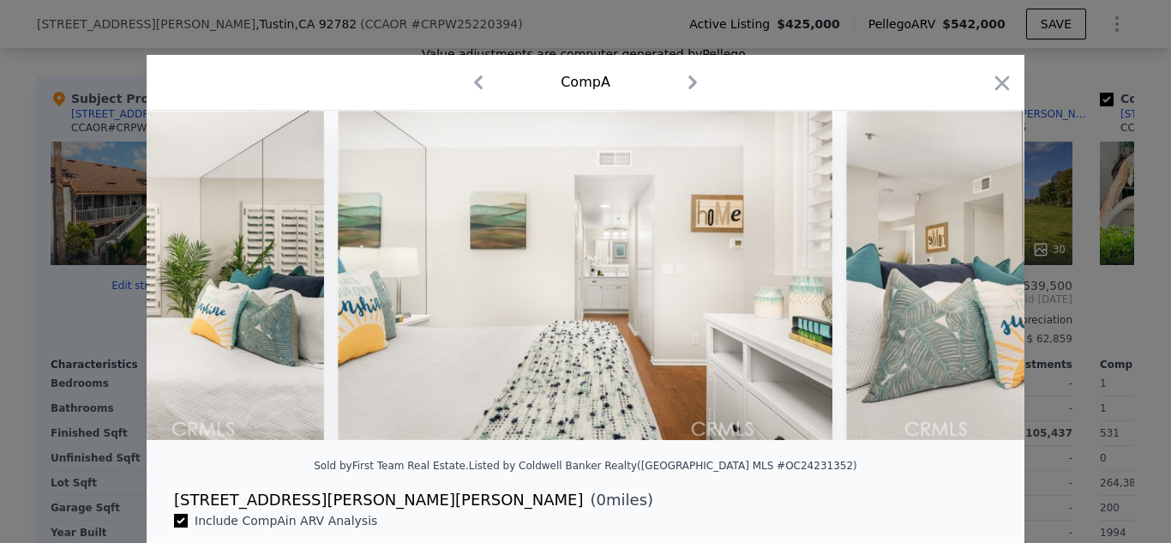
scroll to position [0, 11112]
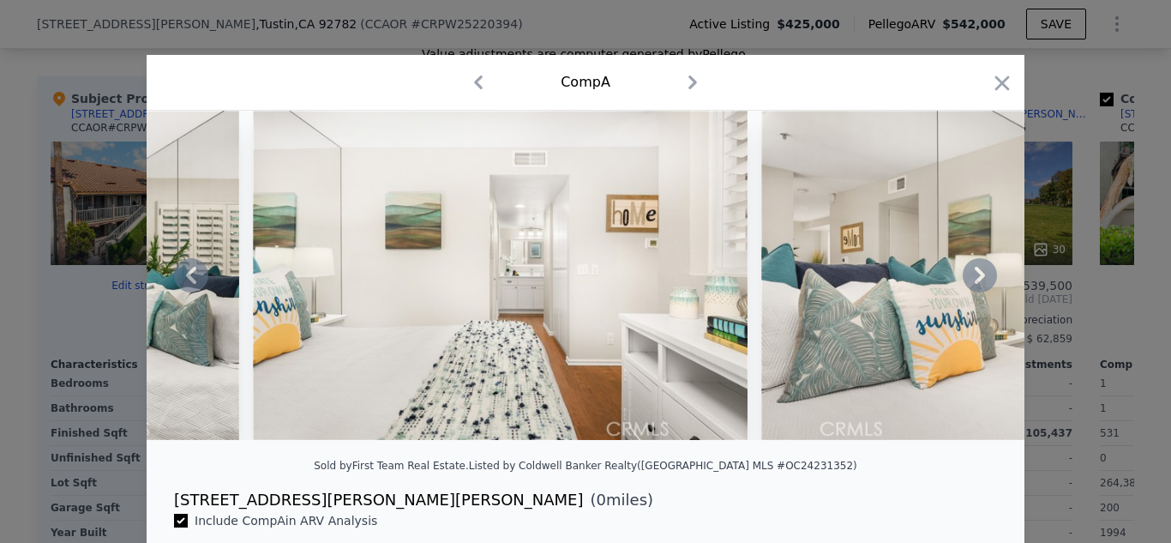
click at [980, 277] on icon at bounding box center [980, 275] width 10 height 17
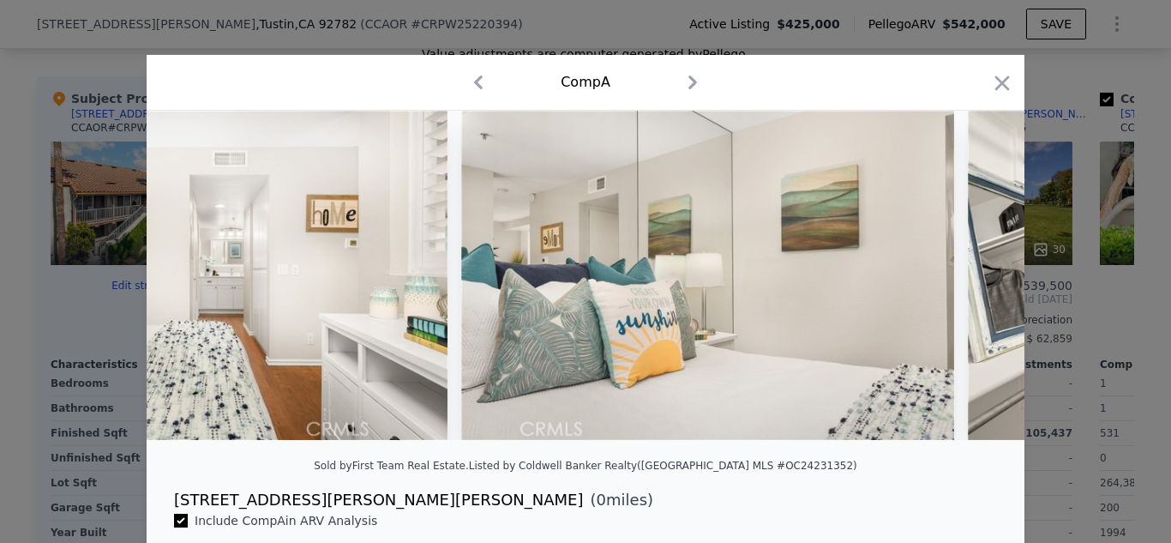
scroll to position [0, 11524]
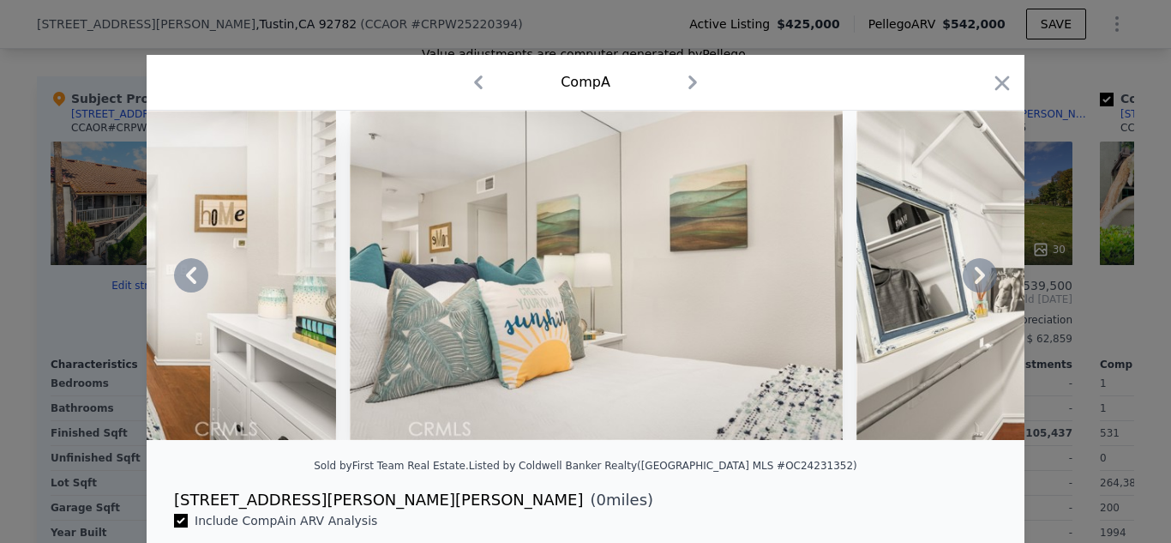
click at [980, 278] on icon at bounding box center [980, 275] width 10 height 17
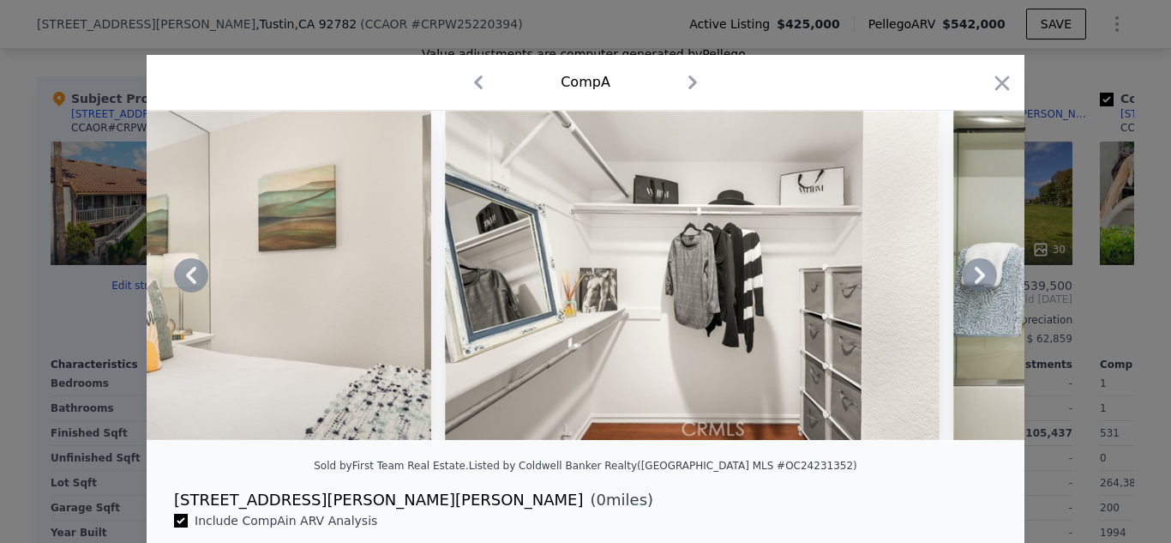
click at [980, 278] on icon at bounding box center [980, 275] width 10 height 17
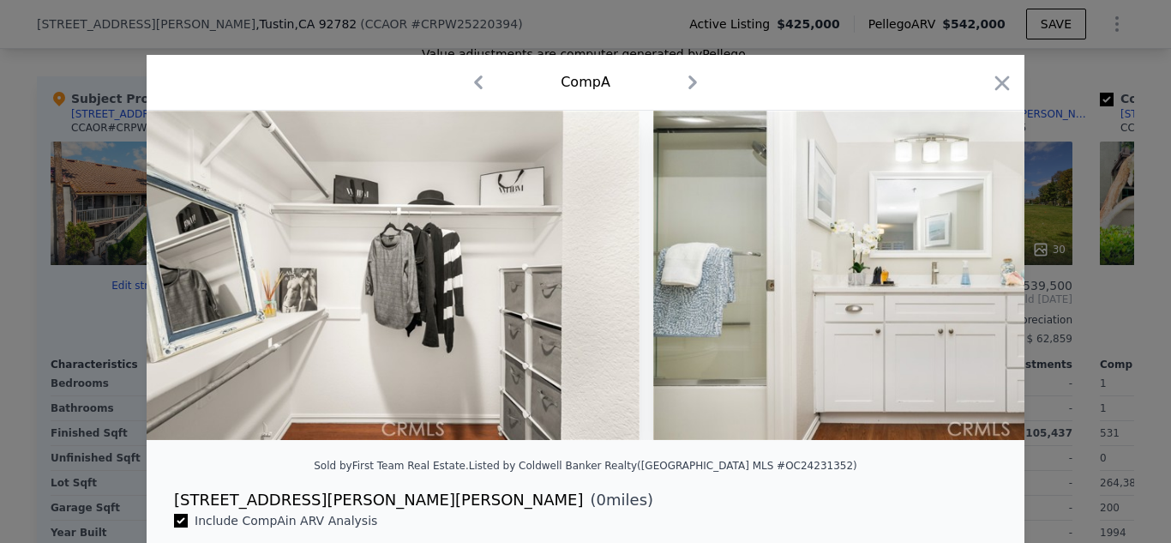
scroll to position [0, 12347]
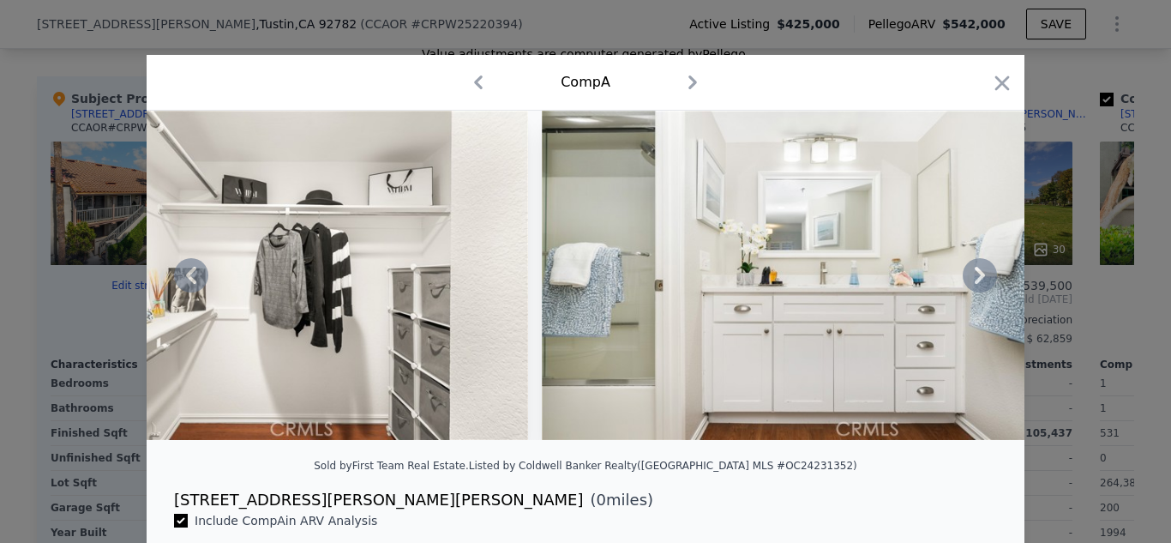
click at [979, 280] on icon at bounding box center [980, 275] width 10 height 17
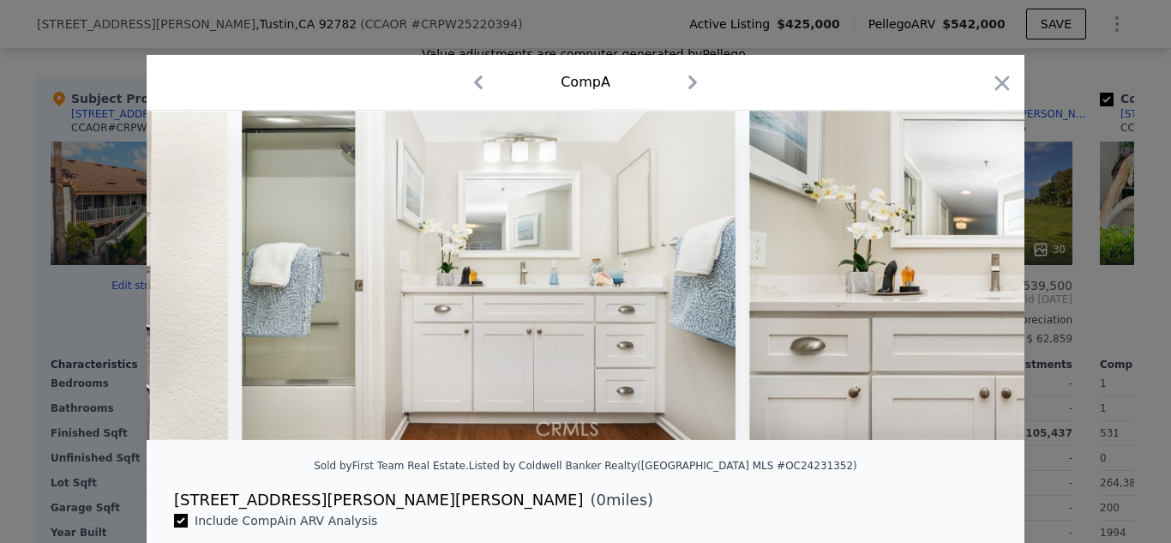
scroll to position [0, 12758]
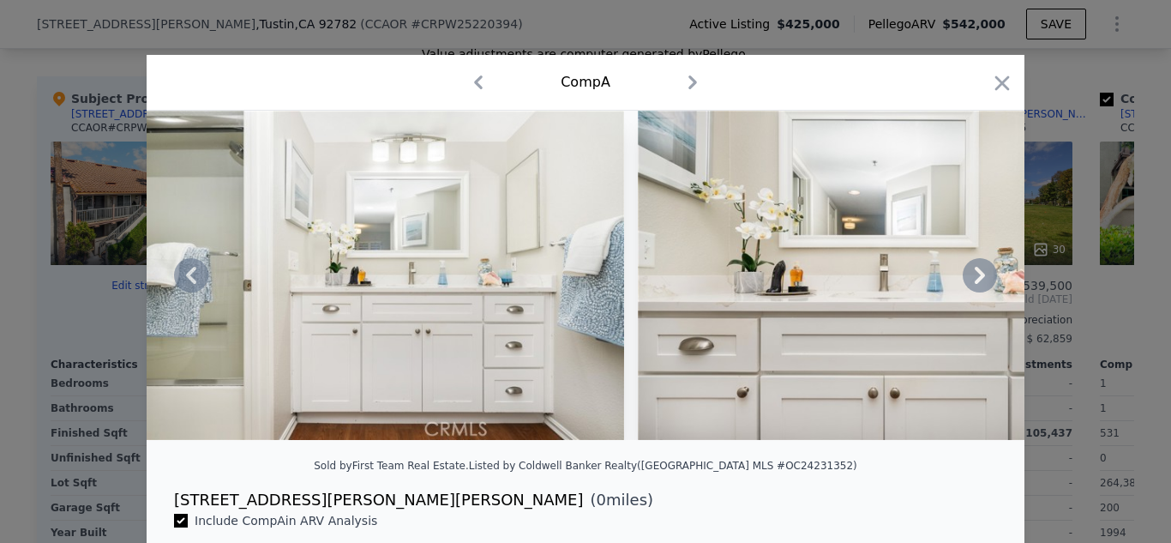
click at [979, 280] on icon at bounding box center [980, 275] width 10 height 17
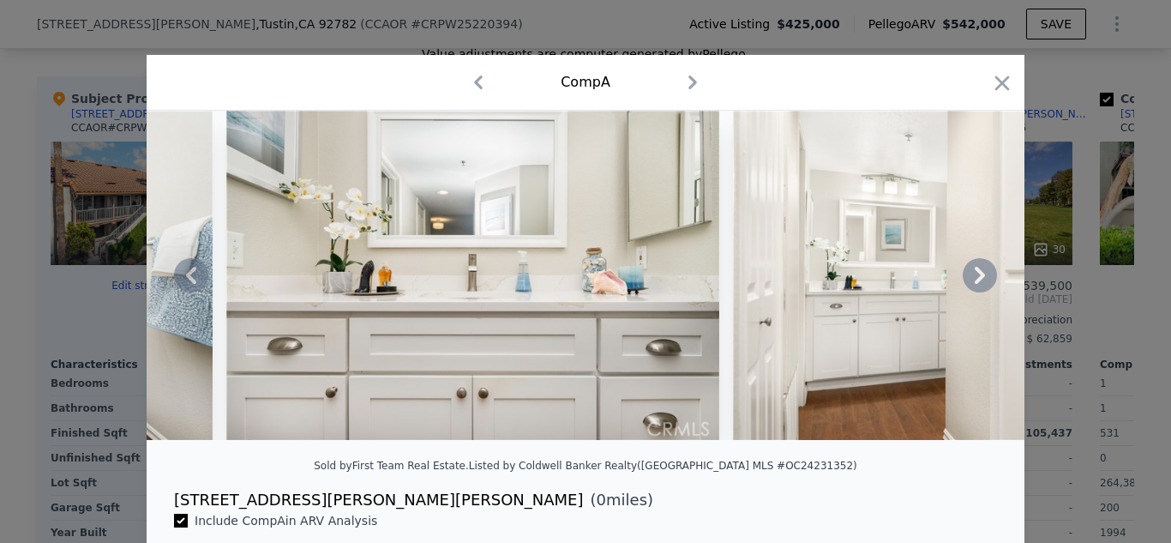
click at [979, 280] on icon at bounding box center [980, 275] width 10 height 17
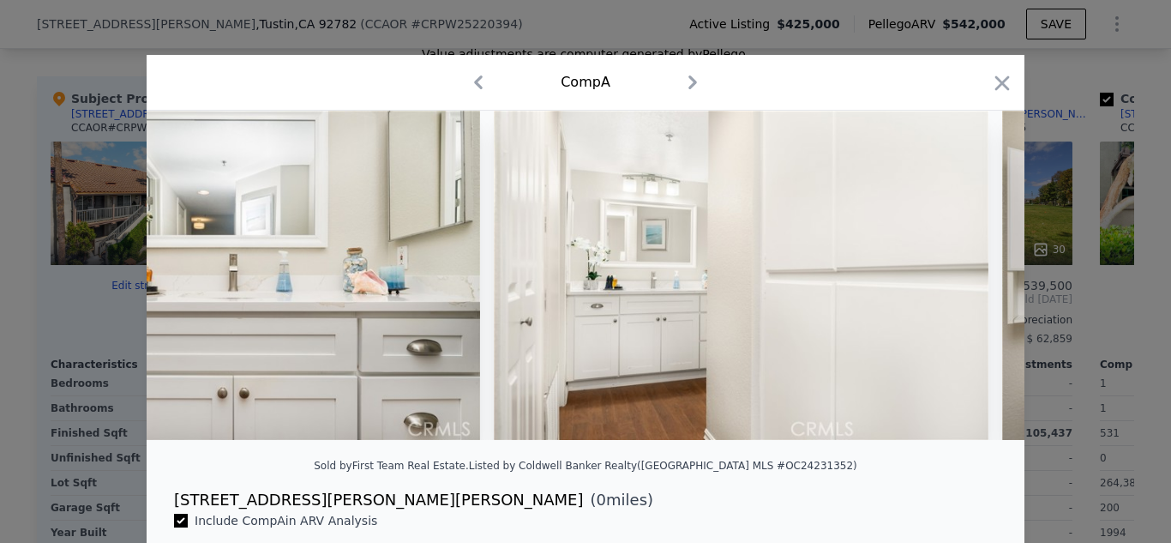
scroll to position [0, 13581]
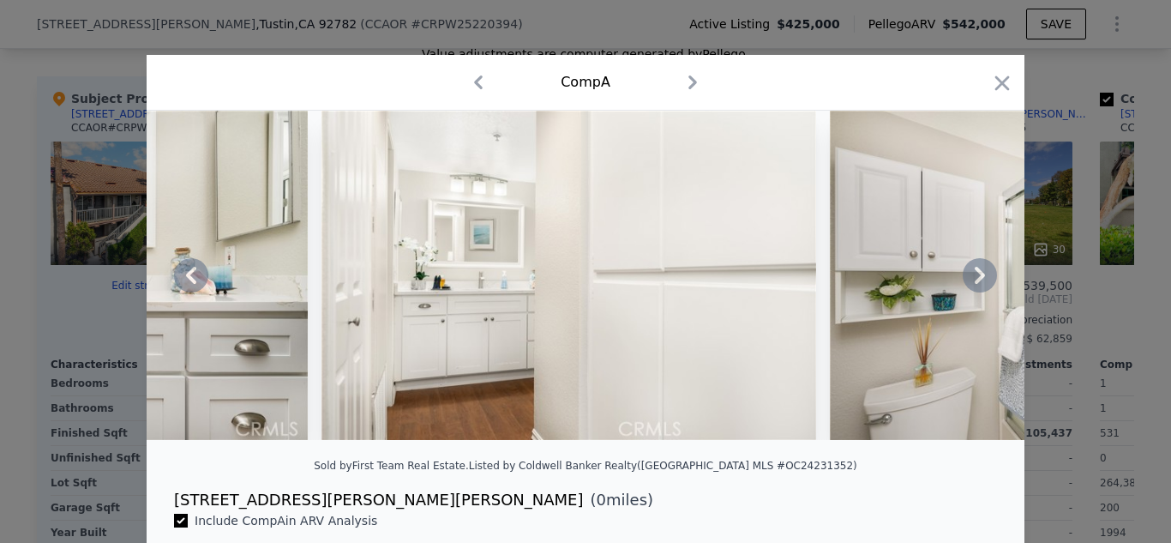
click at [979, 281] on icon at bounding box center [980, 275] width 10 height 17
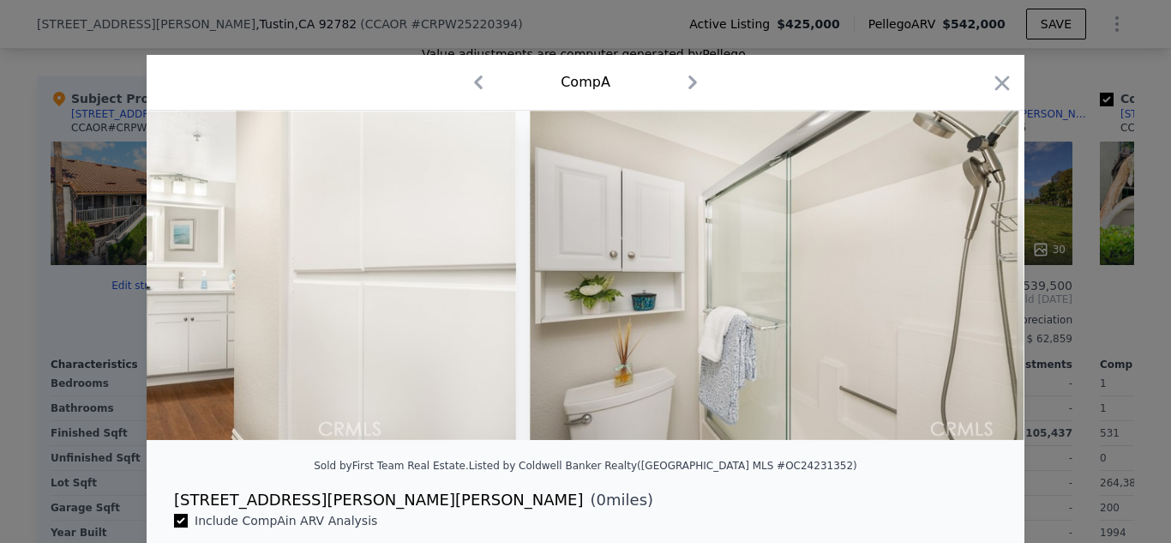
scroll to position [0, 13993]
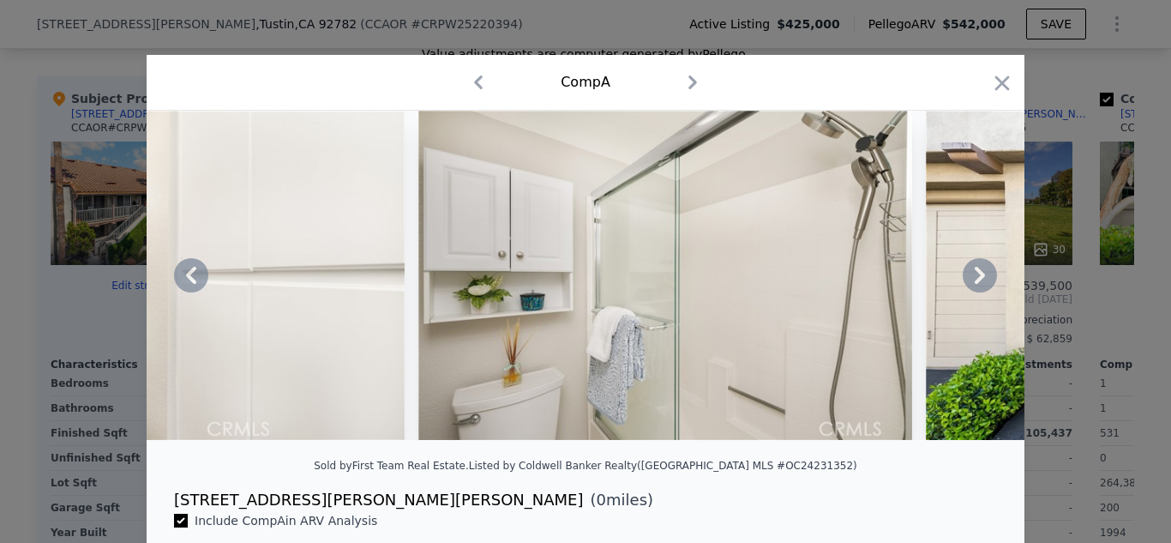
click at [982, 272] on icon at bounding box center [980, 275] width 10 height 17
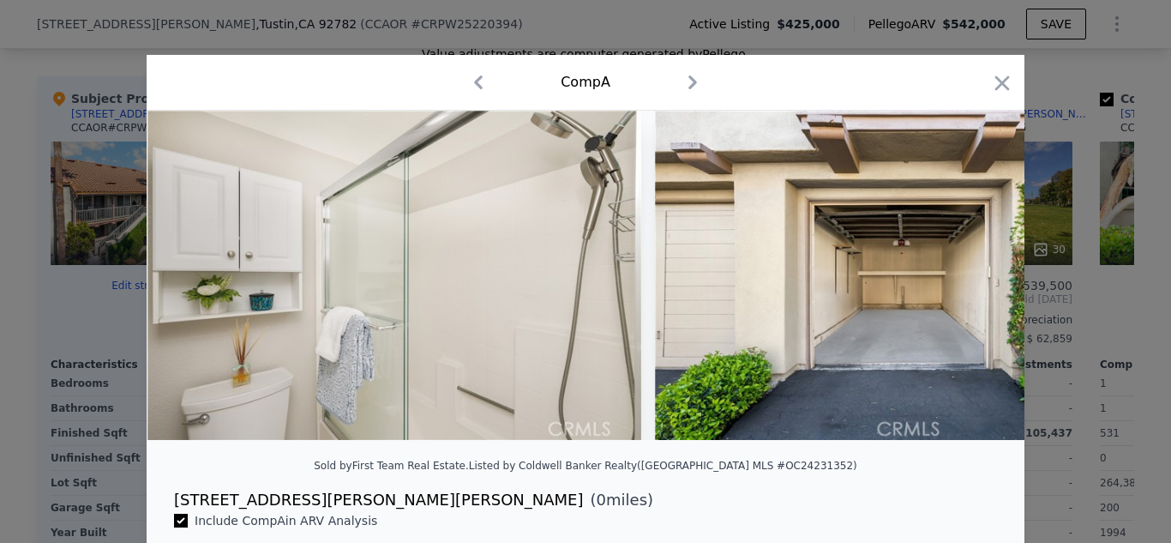
scroll to position [0, 14405]
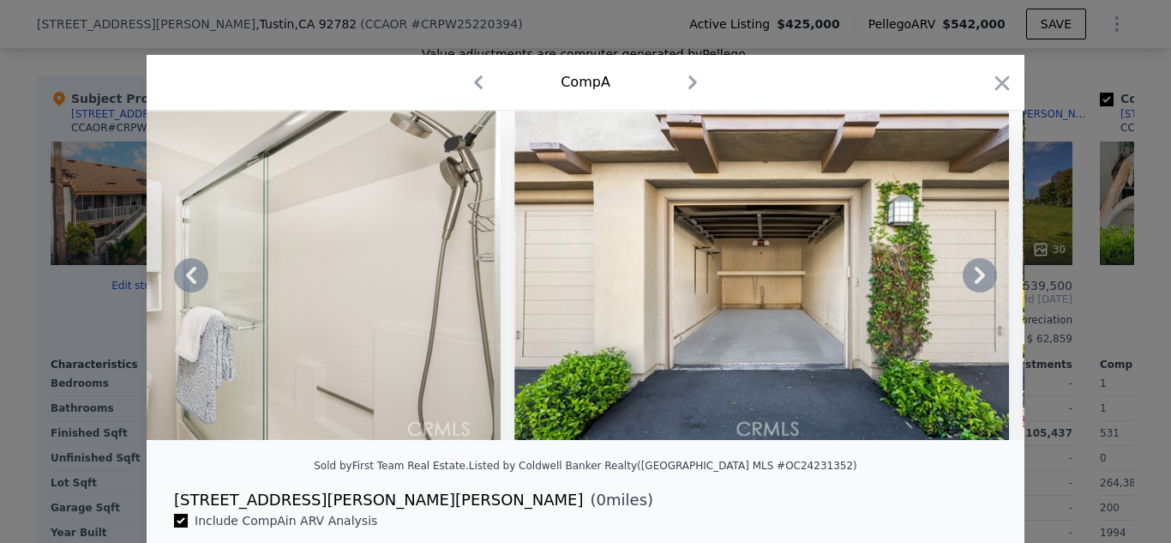
click at [982, 272] on icon at bounding box center [980, 275] width 10 height 17
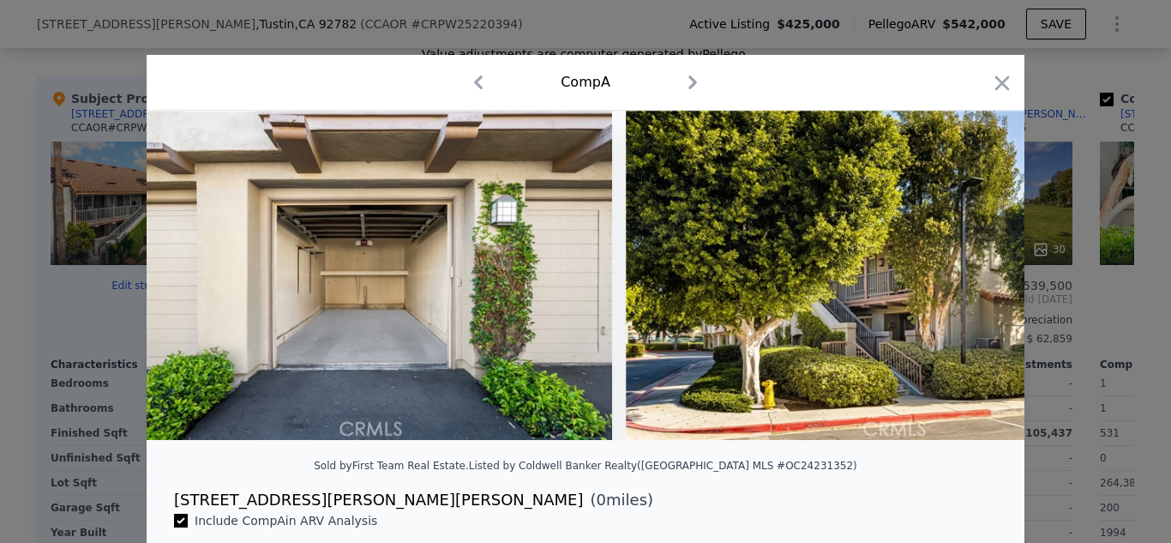
scroll to position [0, 14816]
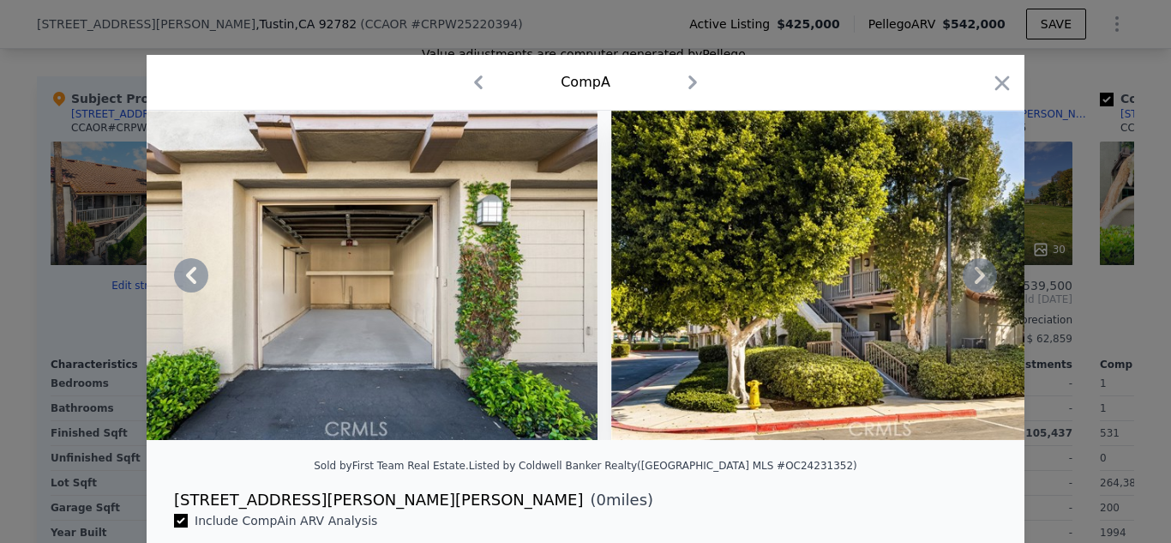
click at [980, 280] on icon at bounding box center [980, 275] width 10 height 17
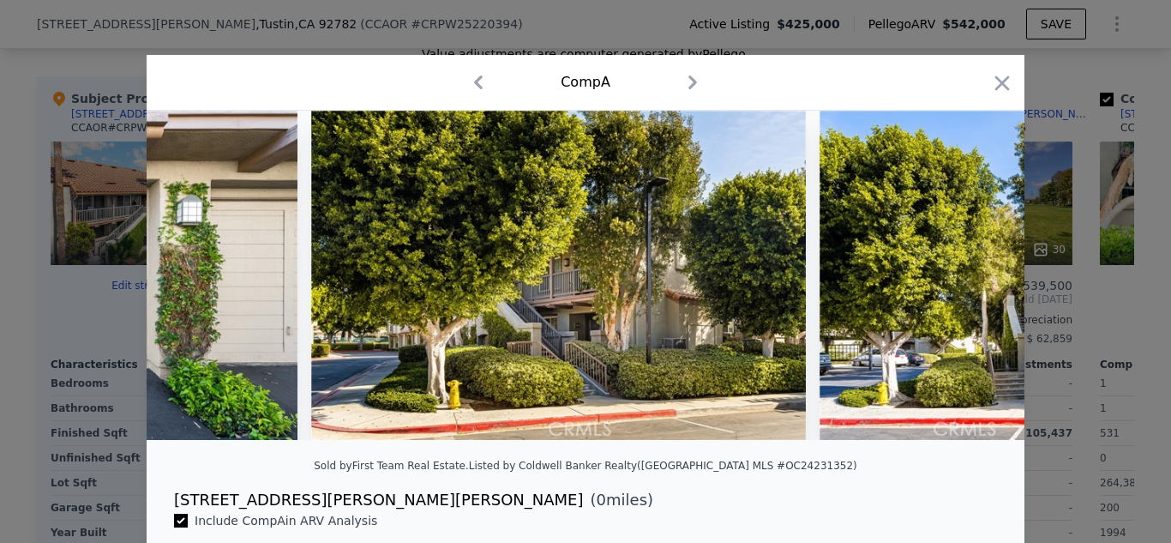
scroll to position [0, 15228]
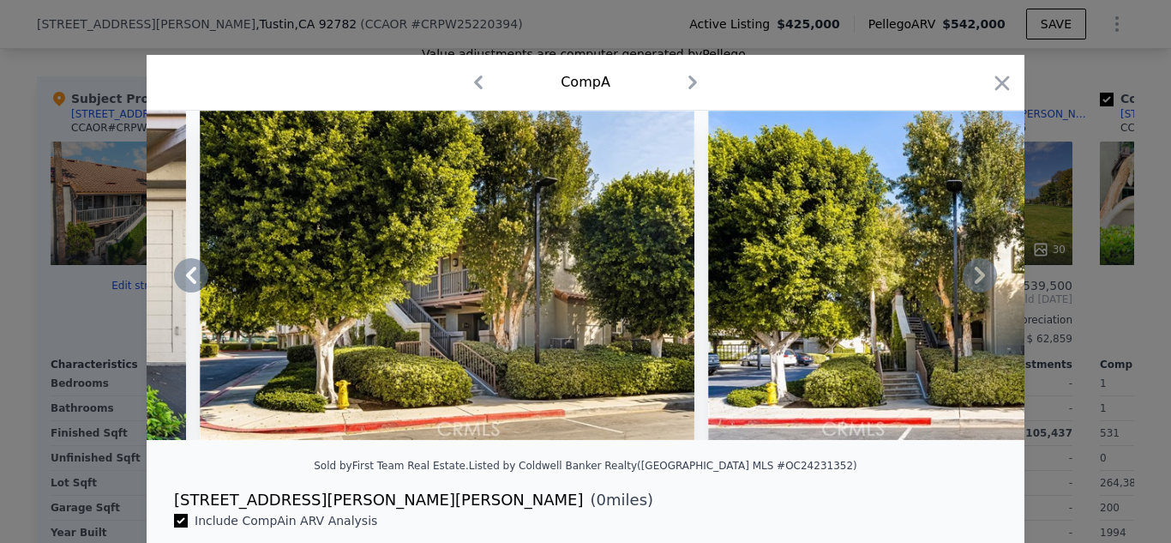
click at [980, 280] on icon at bounding box center [980, 275] width 10 height 17
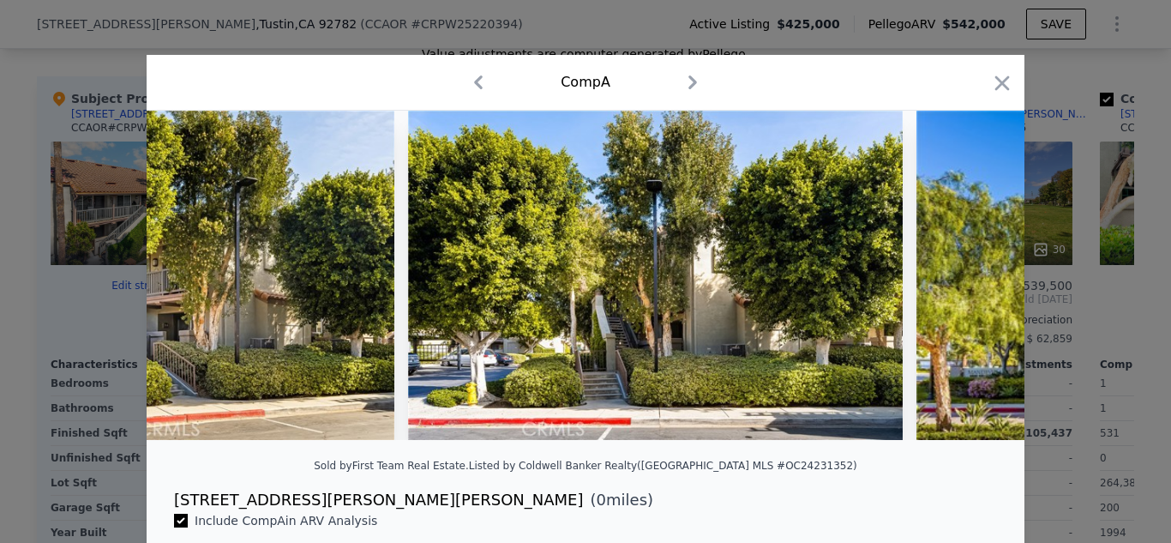
scroll to position [0, 15639]
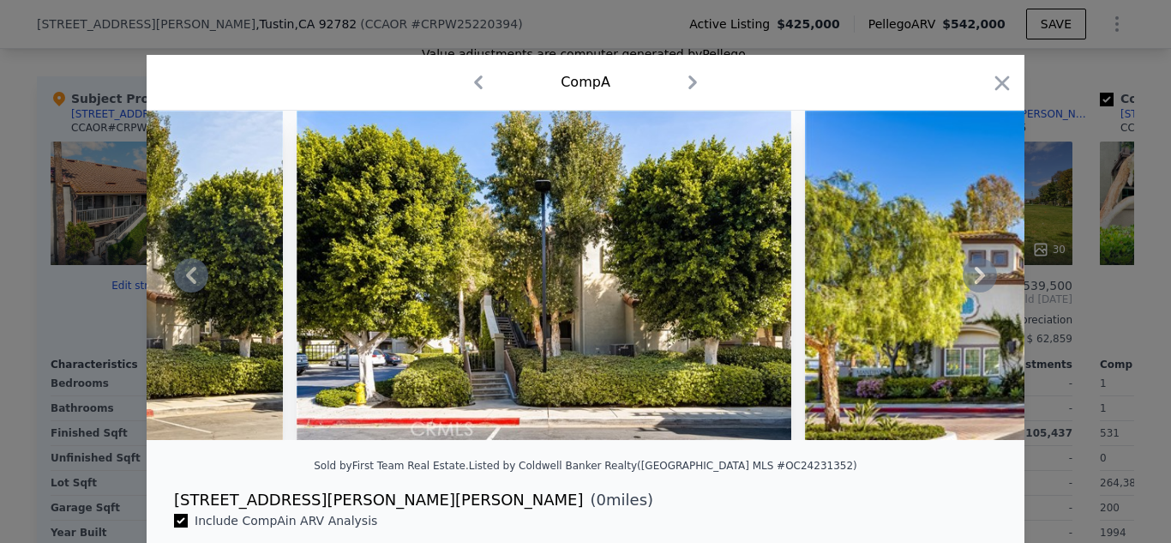
click at [979, 284] on icon at bounding box center [980, 275] width 34 height 34
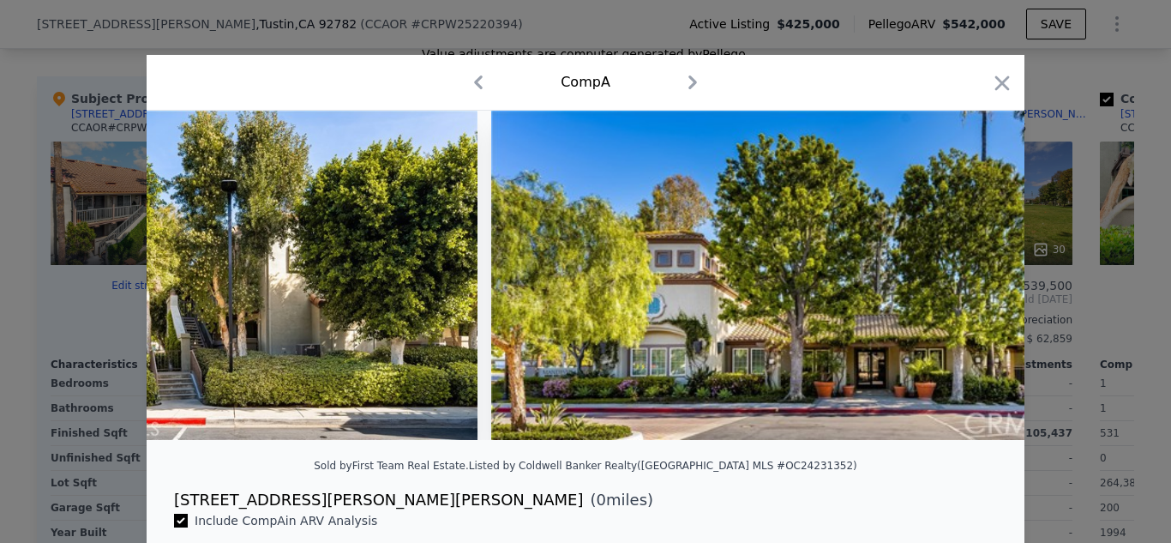
scroll to position [0, 16051]
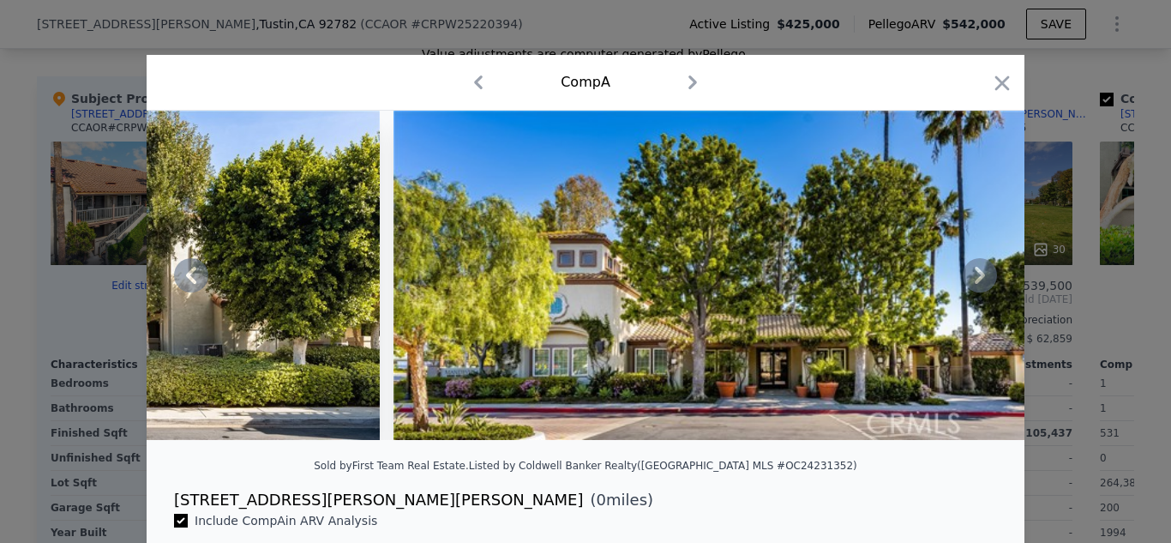
click at [979, 275] on icon at bounding box center [980, 275] width 34 height 34
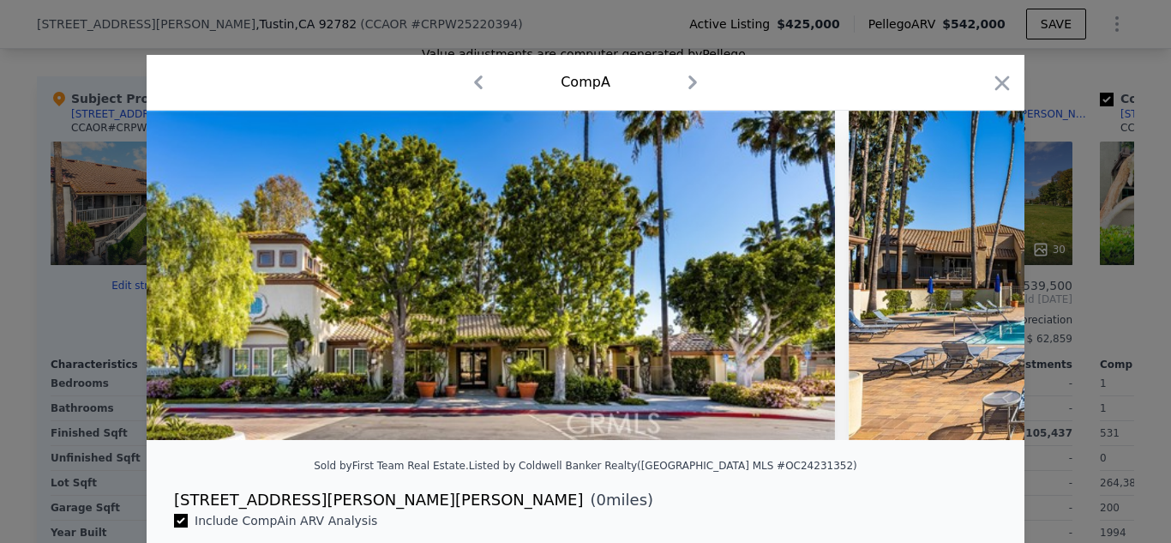
scroll to position [0, 16462]
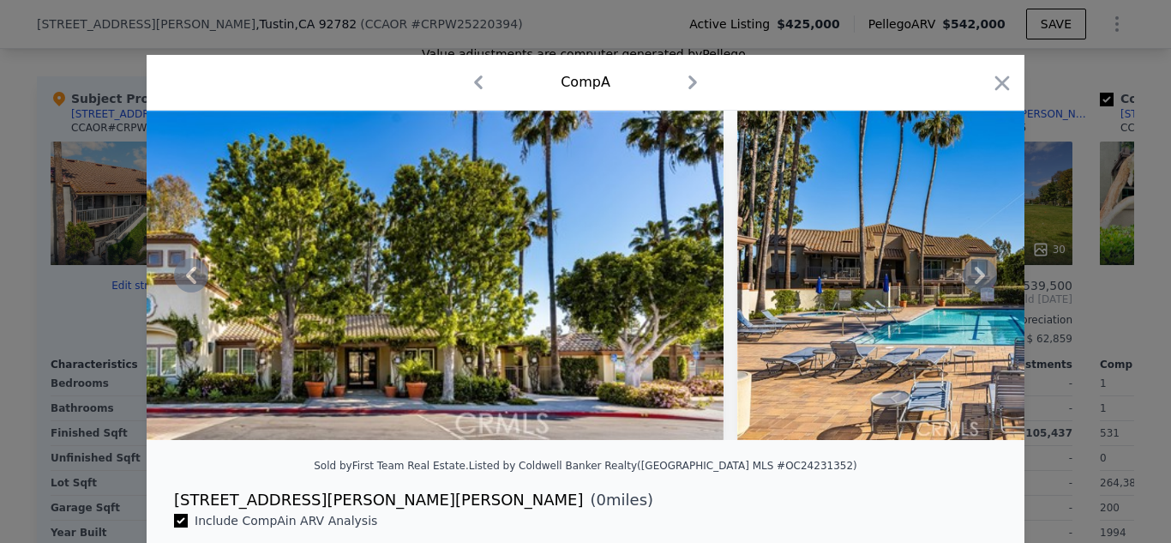
click at [979, 278] on icon at bounding box center [980, 275] width 10 height 17
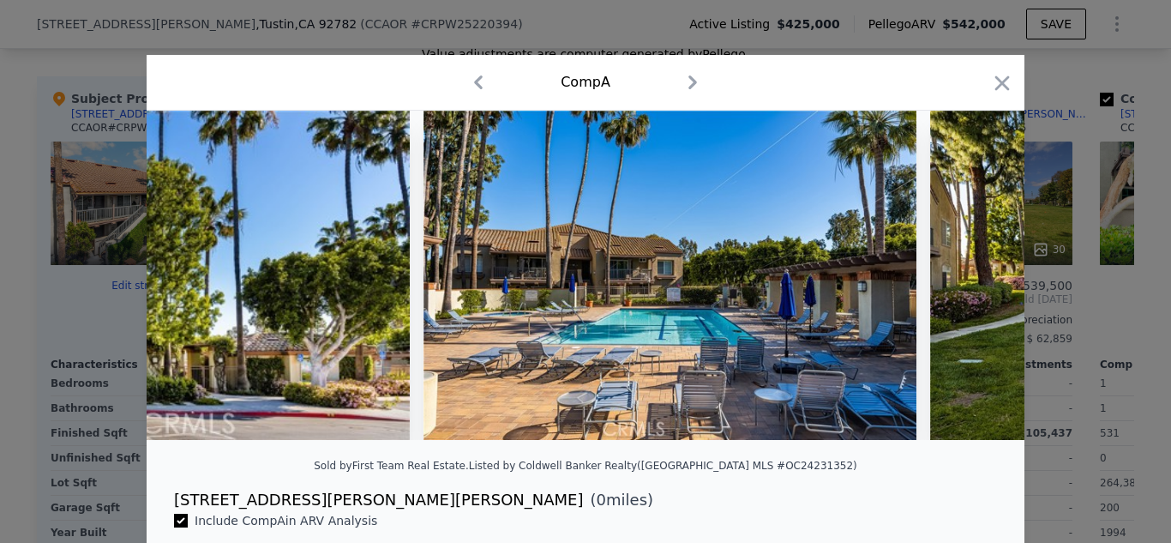
scroll to position [0, 16874]
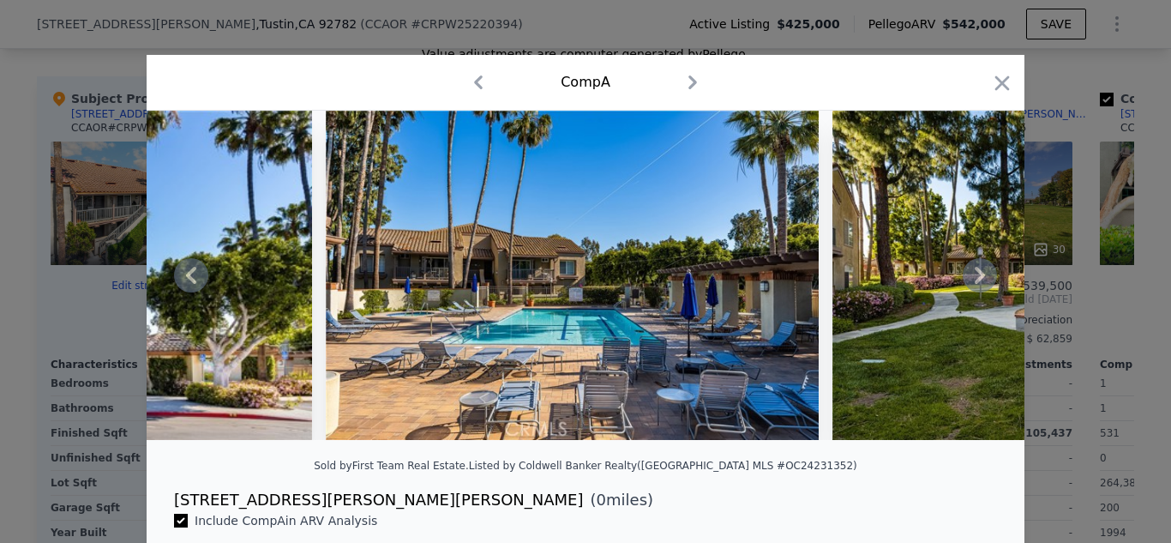
click at [980, 279] on icon at bounding box center [980, 275] width 10 height 17
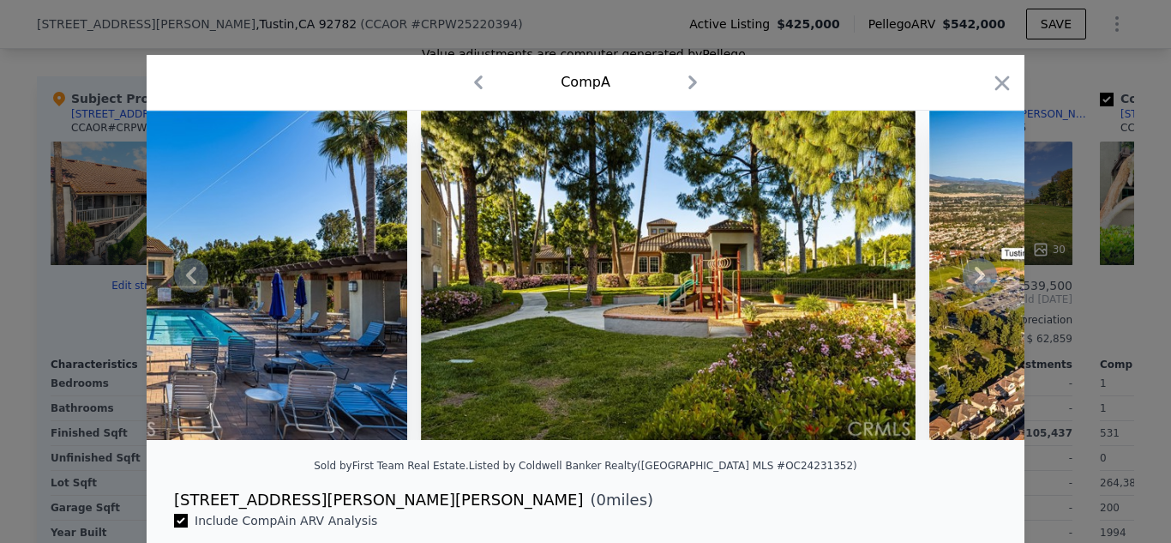
click at [980, 279] on icon at bounding box center [980, 275] width 10 height 17
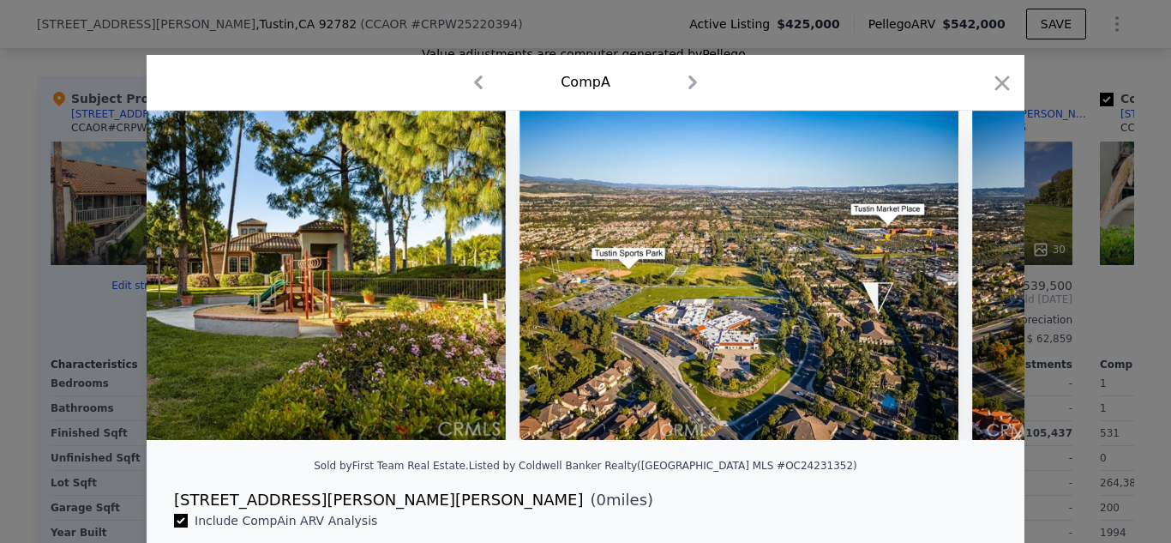
scroll to position [0, 17697]
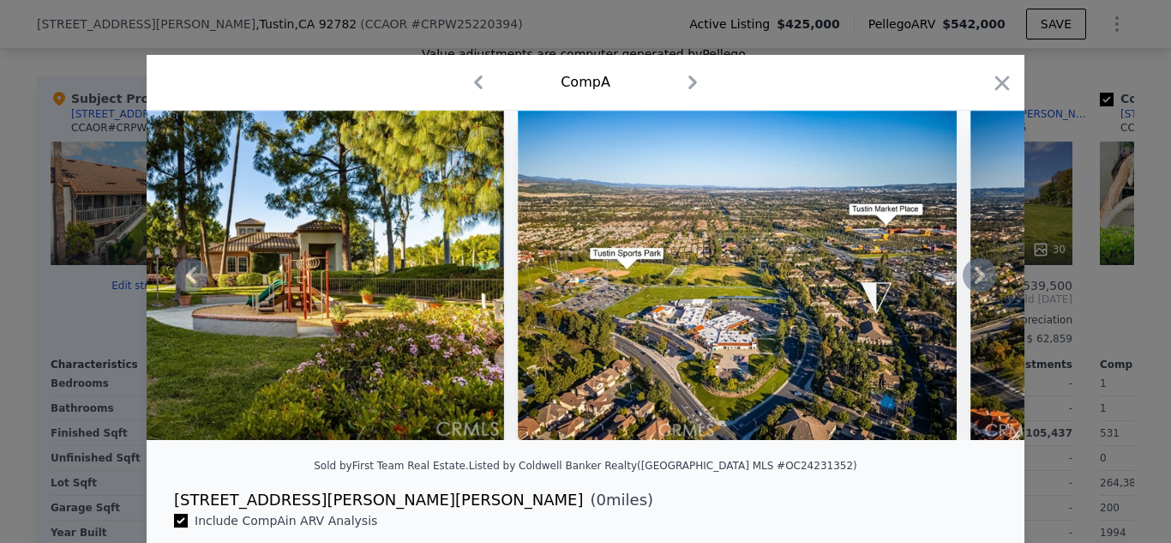
click at [983, 280] on icon at bounding box center [980, 275] width 34 height 34
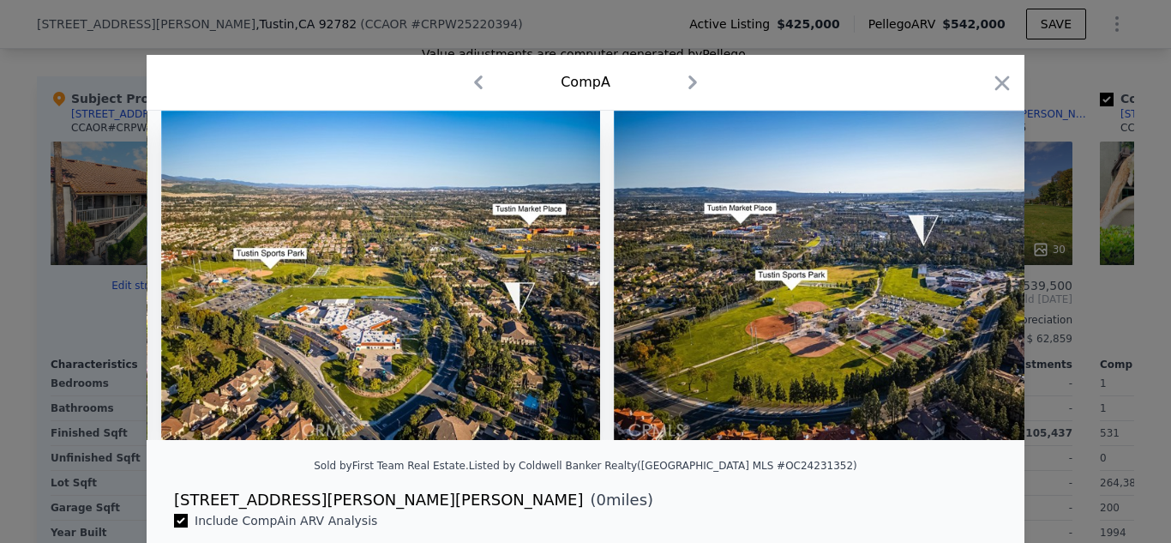
scroll to position [0, 18047]
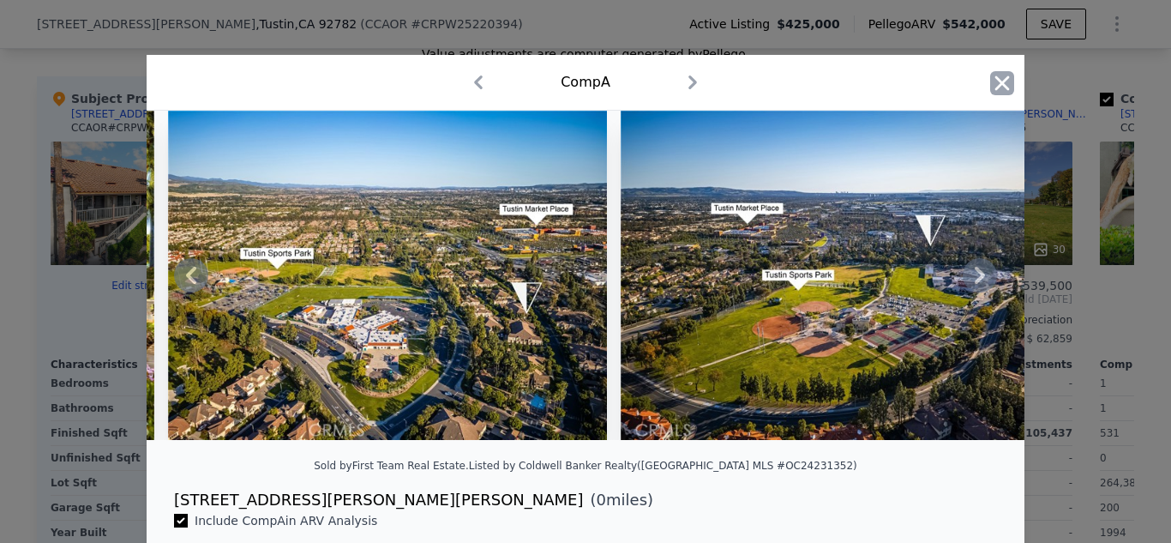
click at [1004, 81] on icon "button" at bounding box center [1002, 82] width 15 height 15
click at [1004, 81] on div "Comp D ( 0 miles) [STREET_ADDRESS][PERSON_NAME] SDMLS # OC23108645 30 $ 539,500…" at bounding box center [983, 376] width 192 height 601
